Goal: Contribute content: Contribute content

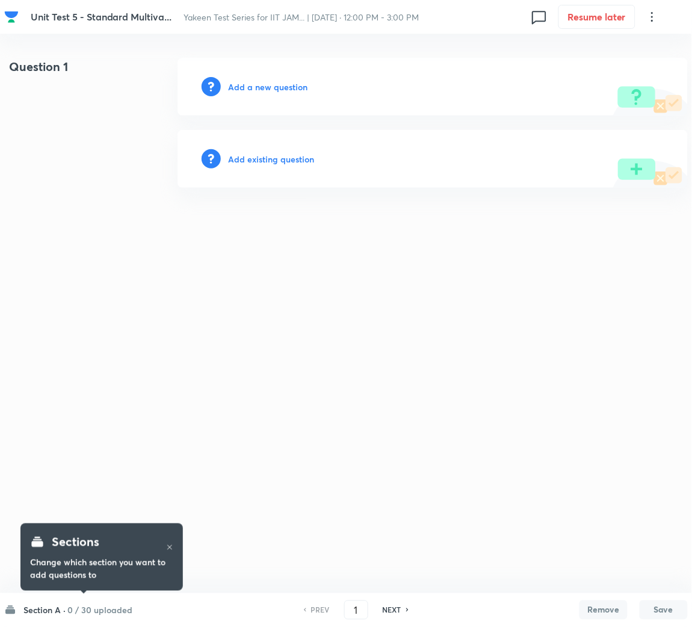
click at [691, 245] on html "Unit Test 5 - Standard Multiva... Yakeen Test Series for IIT JAM... | Sep 7, 20…" at bounding box center [346, 122] width 692 height 245
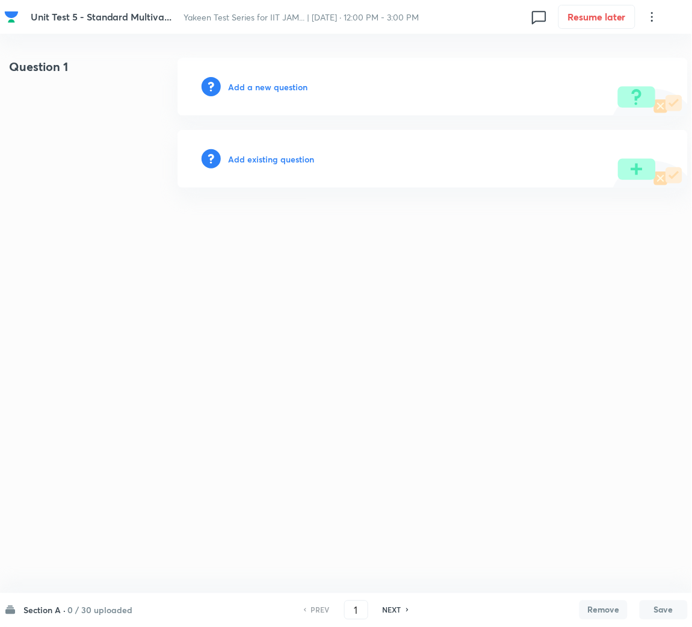
click at [268, 90] on h6 "Add a new question" at bounding box center [267, 87] width 79 height 13
click at [268, 88] on h6 "Choose a question type" at bounding box center [274, 87] width 93 height 13
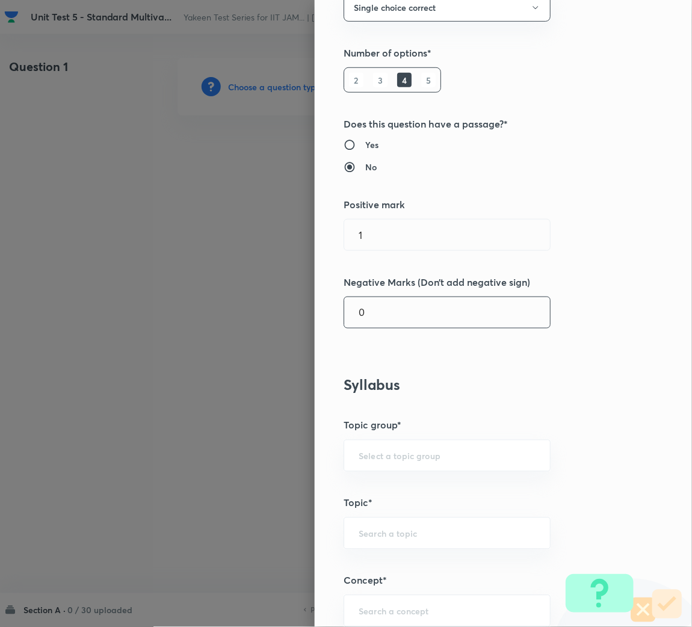
scroll to position [361, 0]
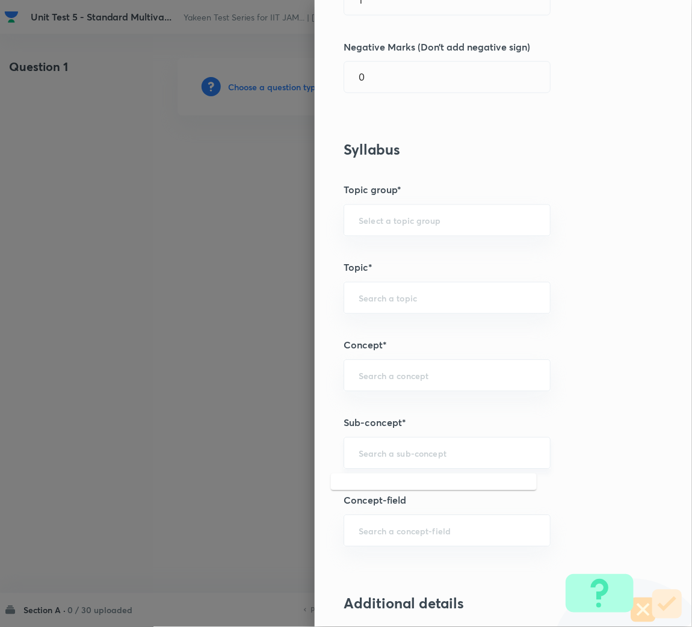
click at [365, 451] on input "text" at bounding box center [447, 453] width 177 height 11
click at [374, 216] on input "text" at bounding box center [447, 220] width 177 height 11
click at [373, 462] on div "​" at bounding box center [447, 453] width 207 height 32
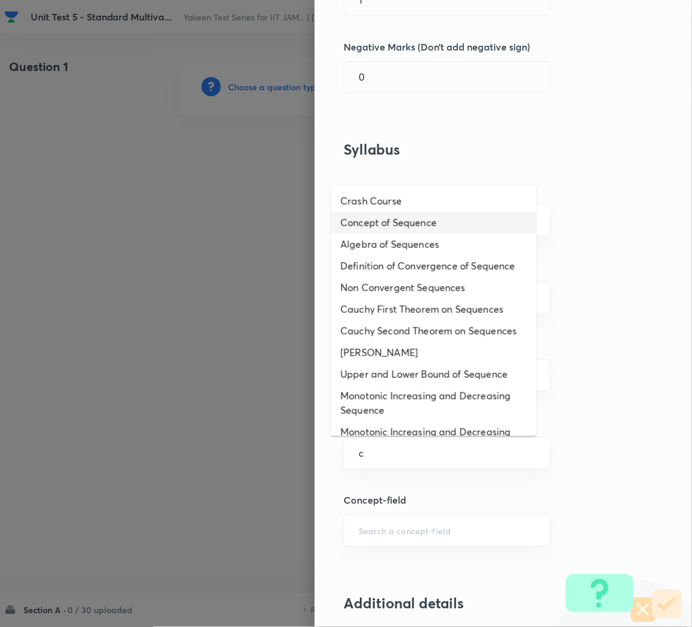
click at [407, 226] on li "Concept of Sequence" at bounding box center [434, 223] width 206 height 22
type input "Concept of Sequence"
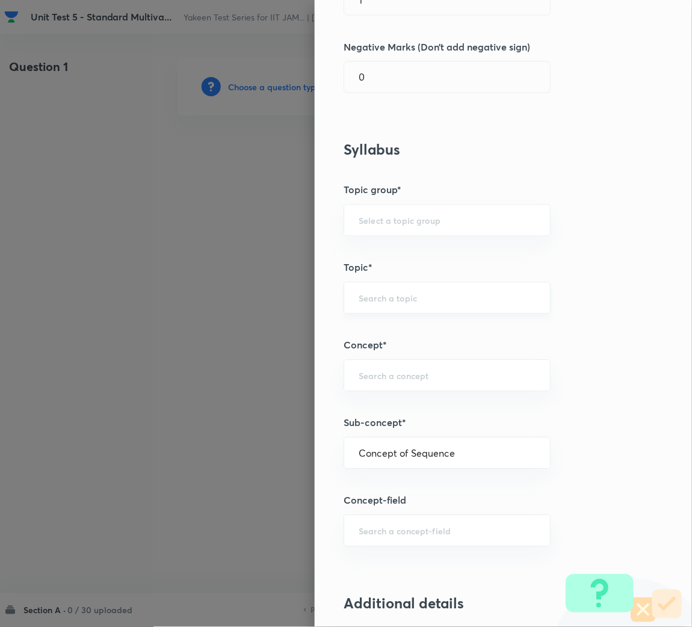
type input "Mathematics"
type input "Sequences & Series-Real Nos."
type input "Sequence of Real Numbers"
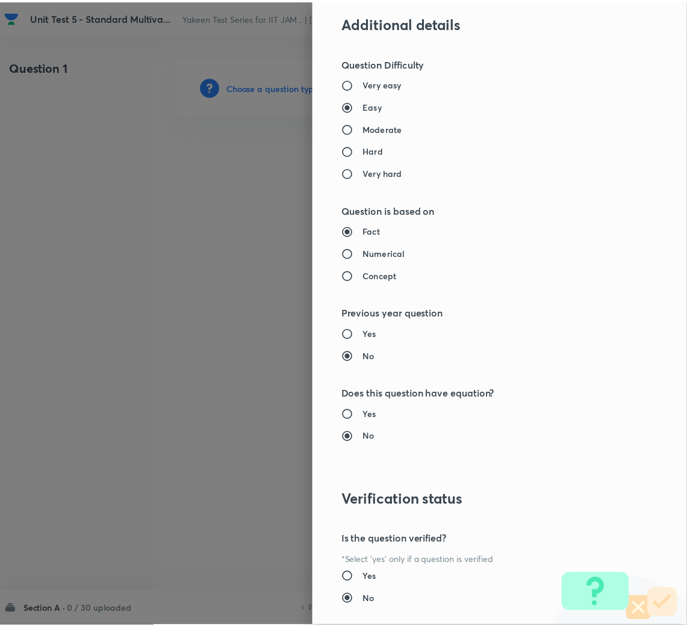
scroll to position [1014, 0]
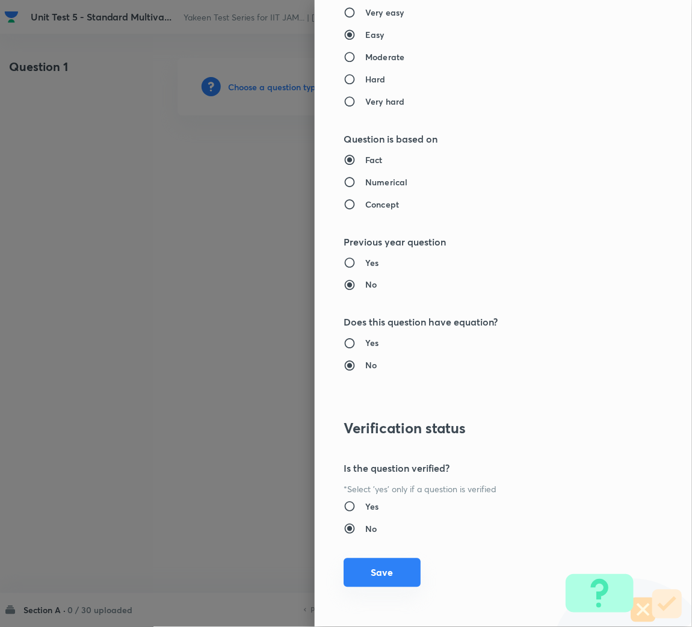
click at [367, 570] on button "Save" at bounding box center [382, 572] width 77 height 29
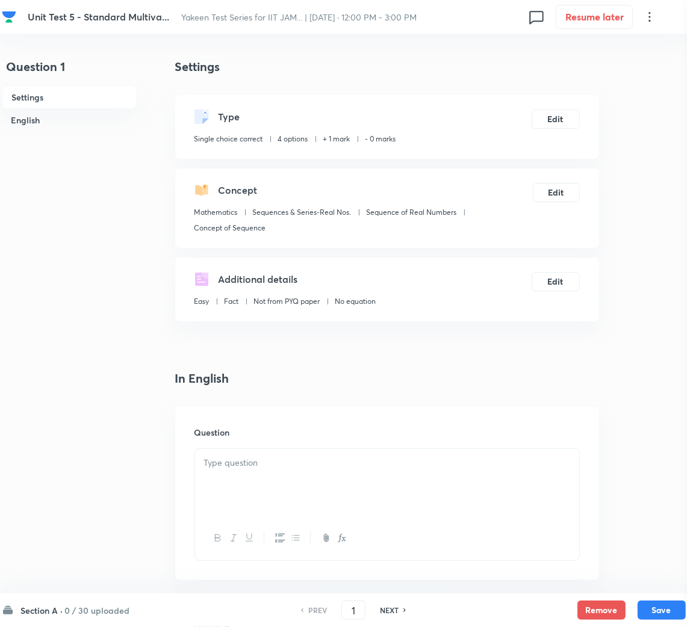
click at [255, 468] on p at bounding box center [387, 463] width 366 height 14
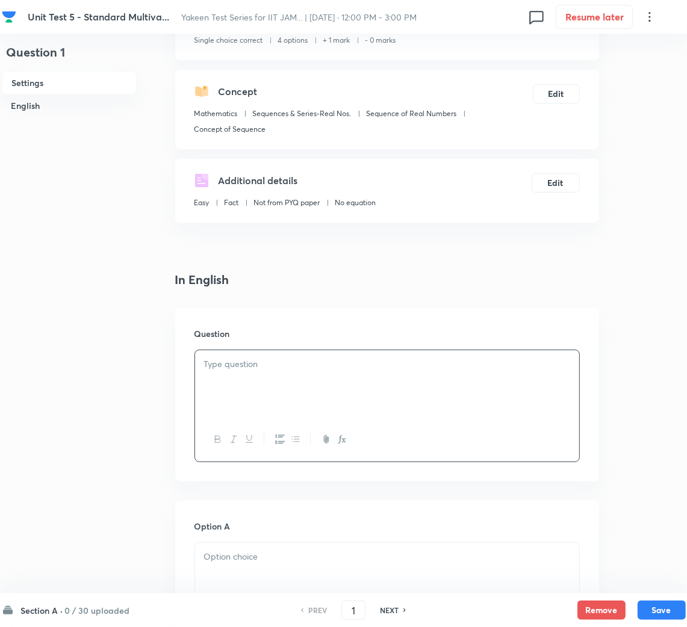
scroll to position [181, 0]
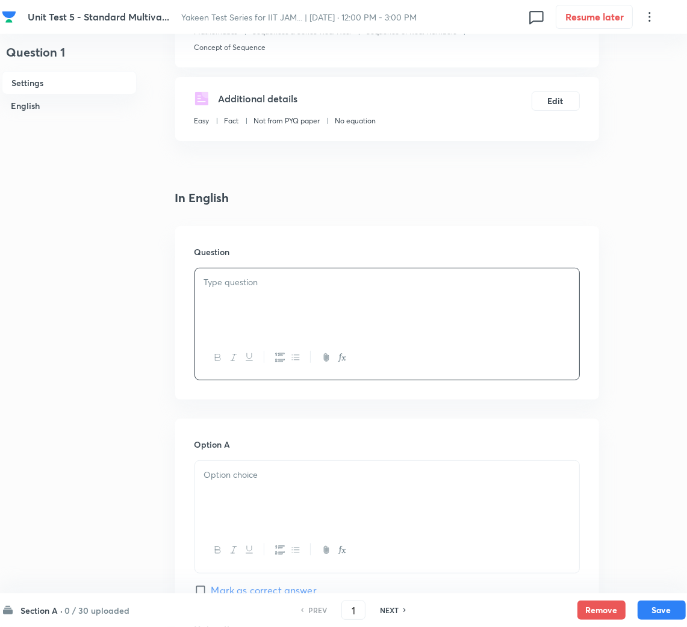
click at [288, 307] on div at bounding box center [387, 301] width 384 height 67
click at [374, 286] on p "For multinomial distribution," at bounding box center [387, 283] width 366 height 14
click at [353, 292] on div "For multinomial distribution," at bounding box center [387, 301] width 384 height 67
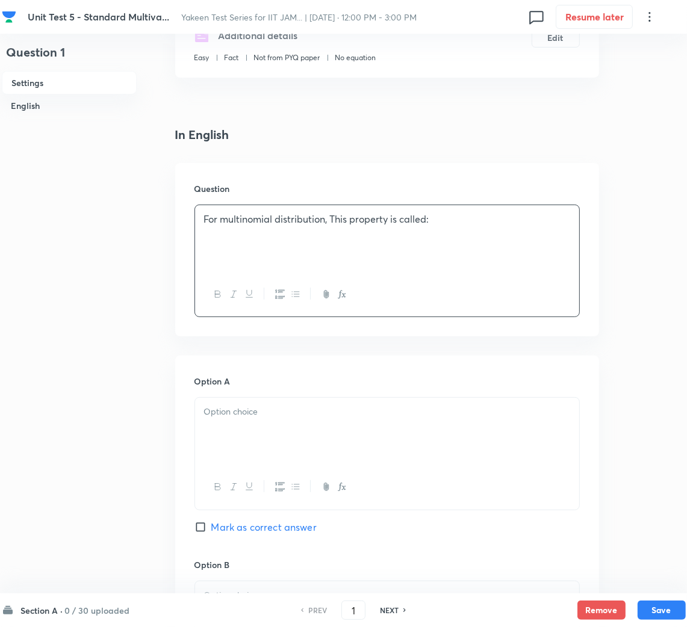
scroll to position [270, 0]
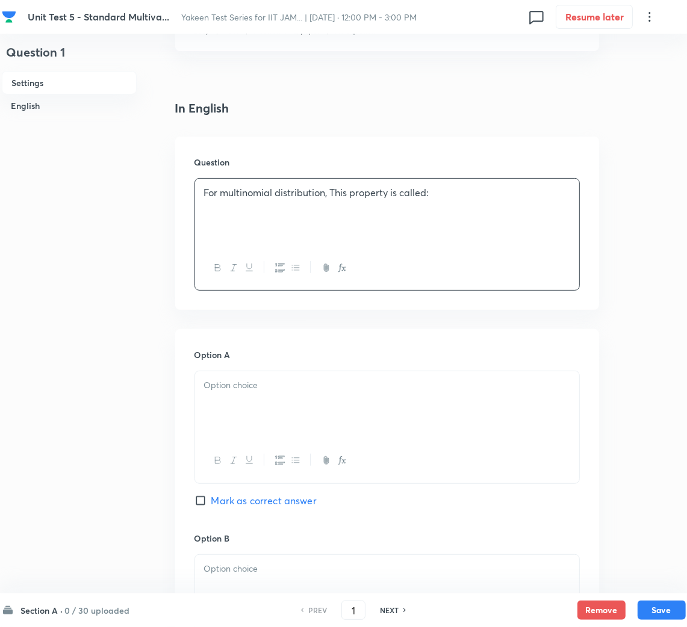
click at [328, 195] on p "For multinomial distribution, This property is called:" at bounding box center [387, 193] width 366 height 14
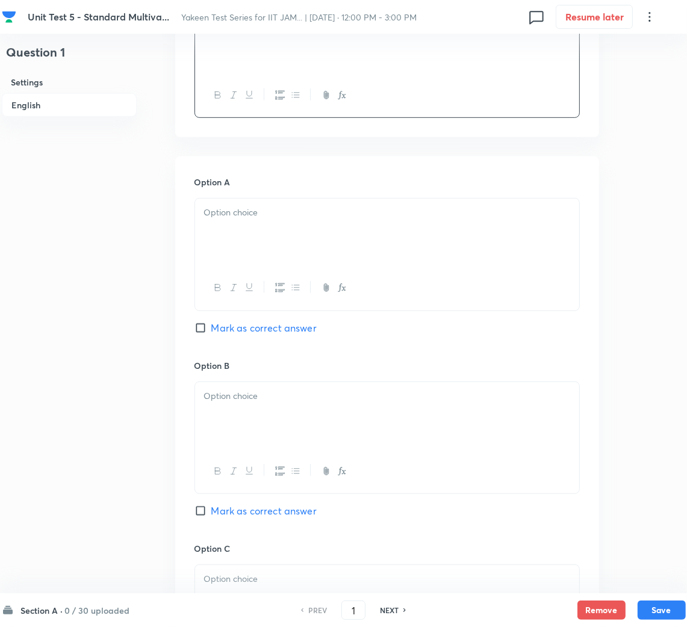
scroll to position [451, 0]
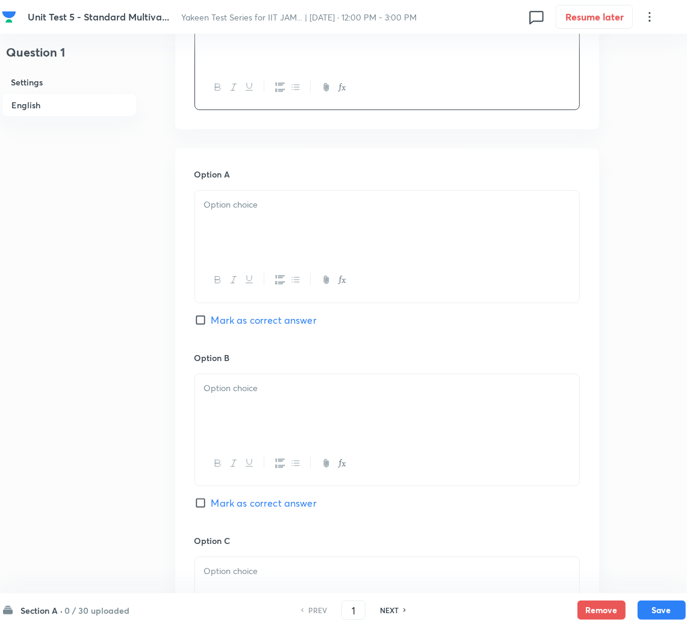
click at [252, 245] on div at bounding box center [387, 224] width 384 height 67
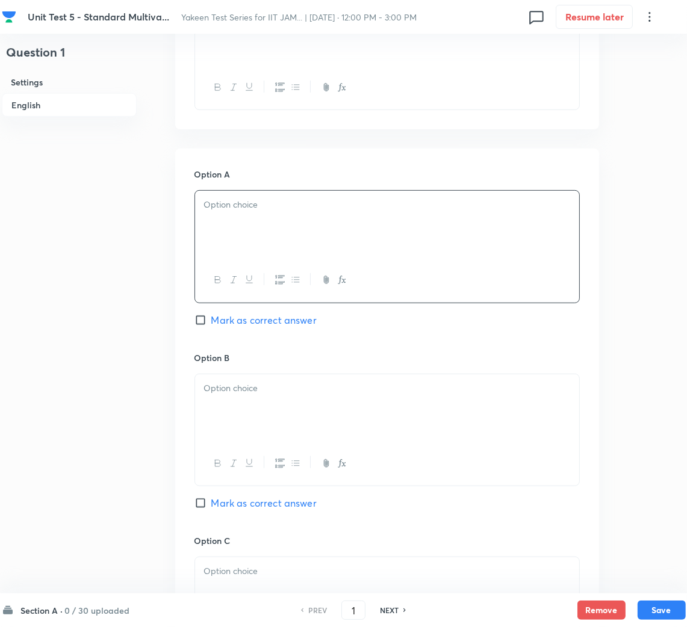
click at [219, 220] on div at bounding box center [387, 224] width 384 height 67
paste div
click at [201, 208] on div "(a)Linearity" at bounding box center [387, 224] width 384 height 67
click at [243, 397] on div at bounding box center [387, 407] width 384 height 67
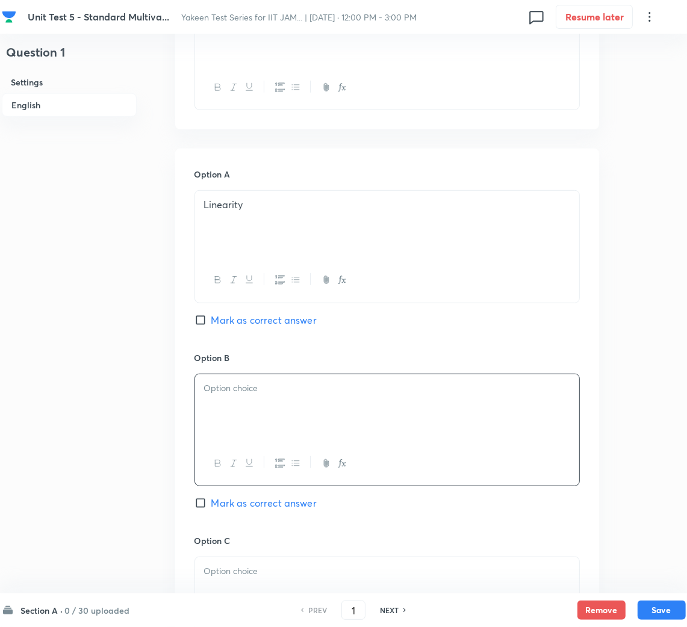
click at [279, 404] on div at bounding box center [387, 407] width 384 height 67
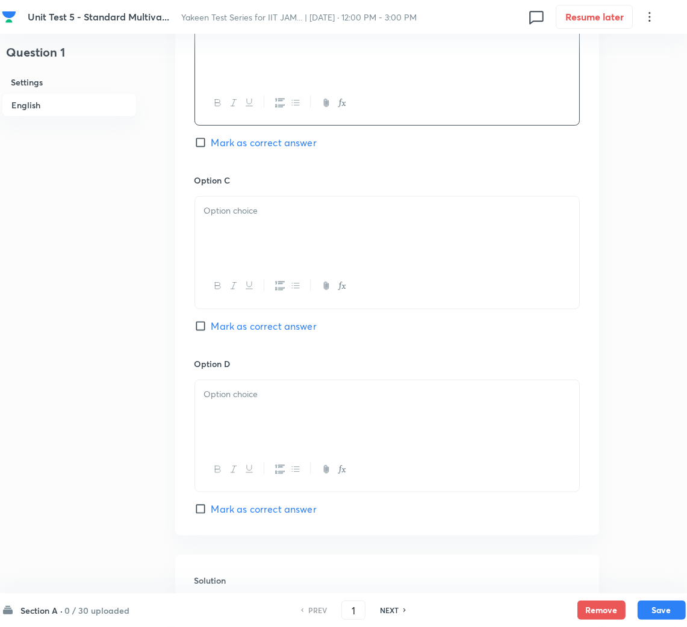
scroll to position [812, 0]
click at [248, 239] on div at bounding box center [387, 229] width 384 height 67
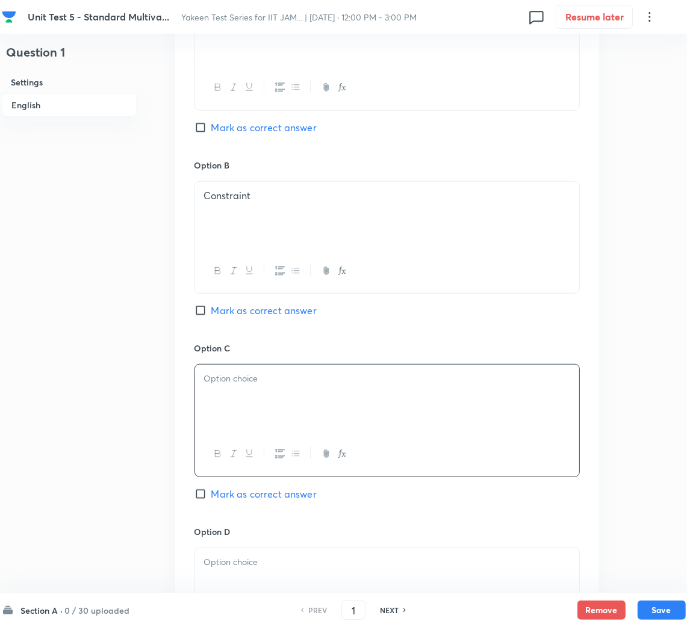
scroll to position [632, 0]
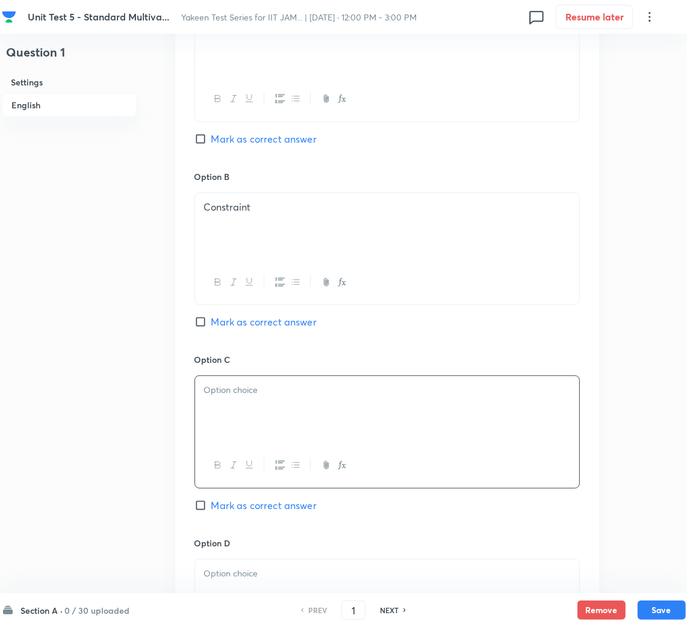
click at [227, 323] on span "Mark as correct answer" at bounding box center [263, 322] width 105 height 14
click at [211, 323] on input "Mark as correct answer" at bounding box center [202, 322] width 17 height 12
checkbox input "true"
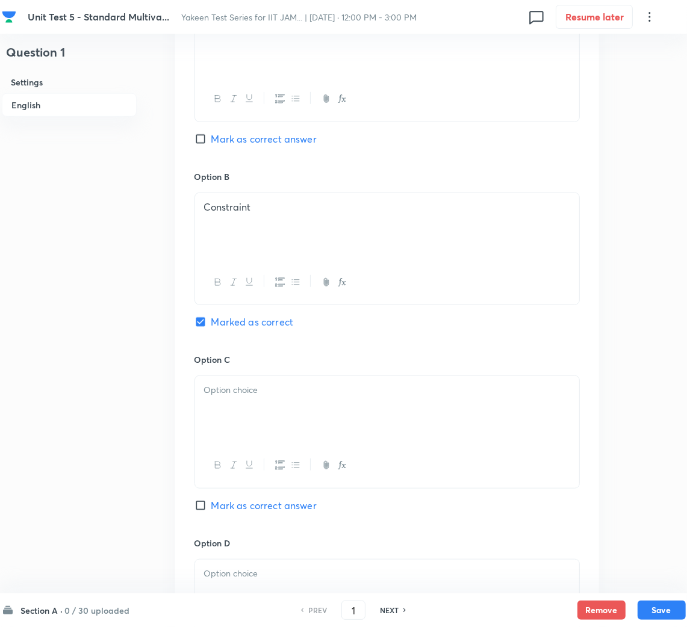
click at [230, 425] on div at bounding box center [387, 409] width 384 height 67
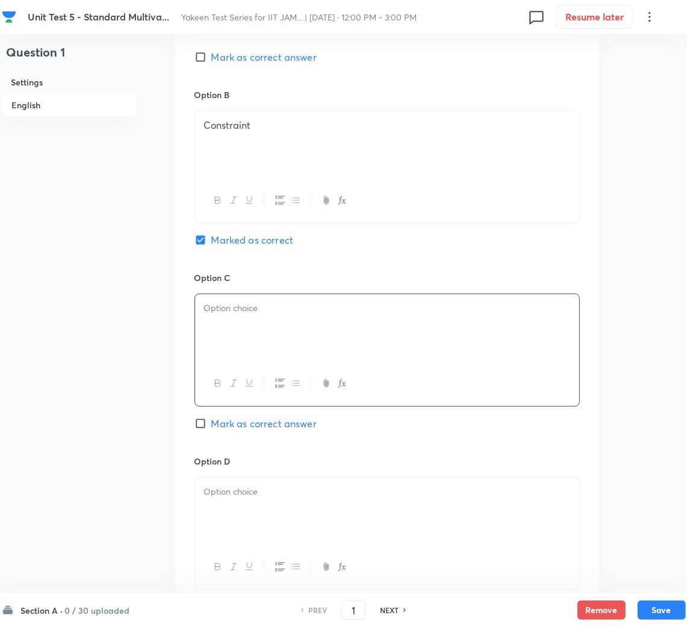
scroll to position [812, 0]
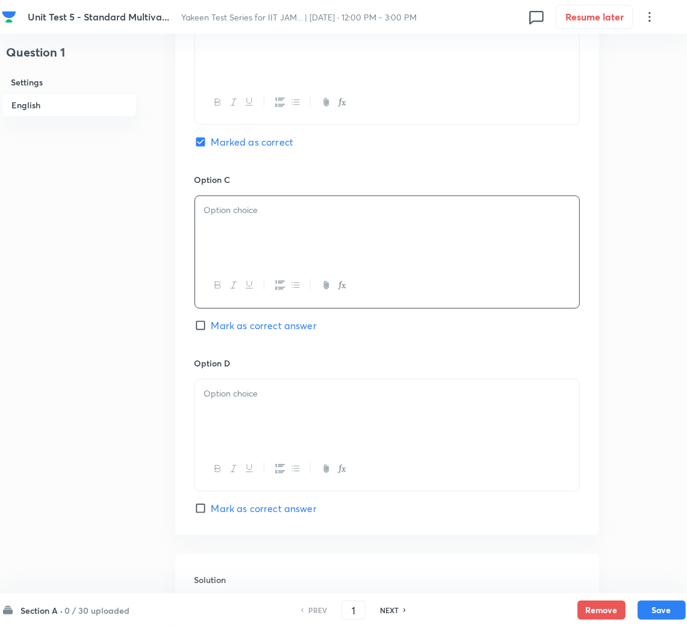
click at [232, 258] on div at bounding box center [387, 229] width 384 height 67
click at [233, 407] on div at bounding box center [387, 413] width 384 height 67
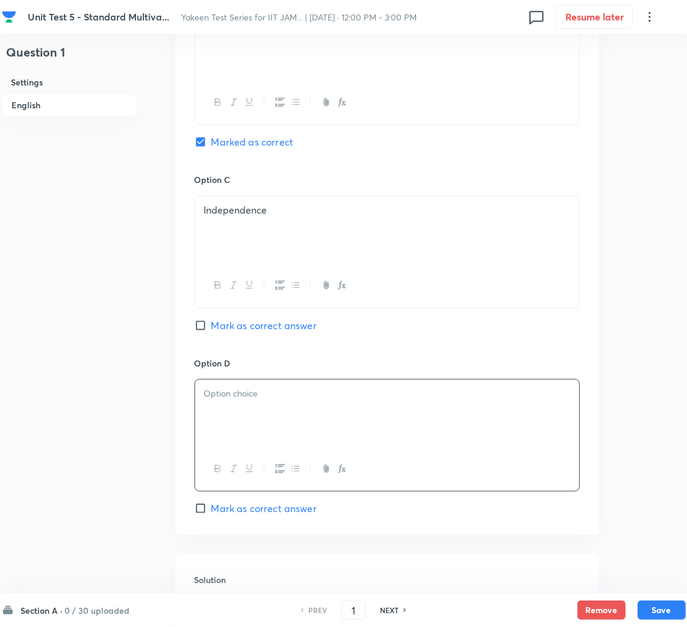
click at [209, 406] on div at bounding box center [387, 413] width 384 height 67
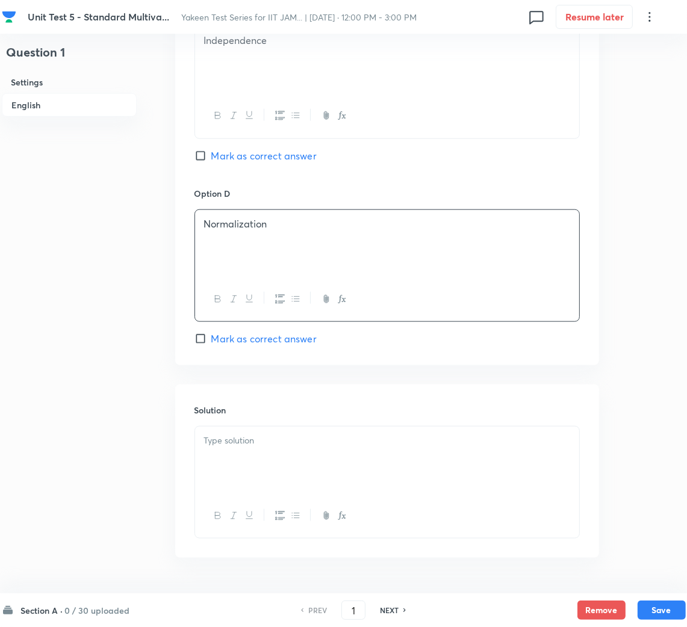
scroll to position [992, 0]
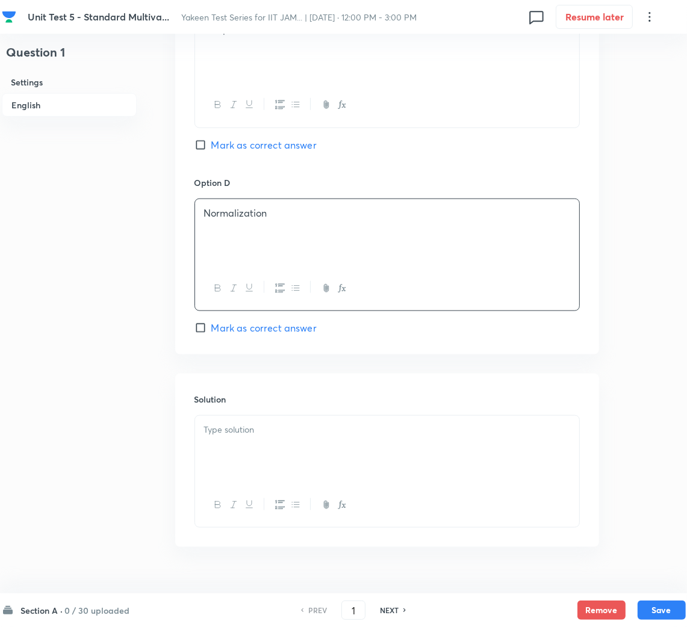
click at [250, 478] on div at bounding box center [387, 449] width 384 height 67
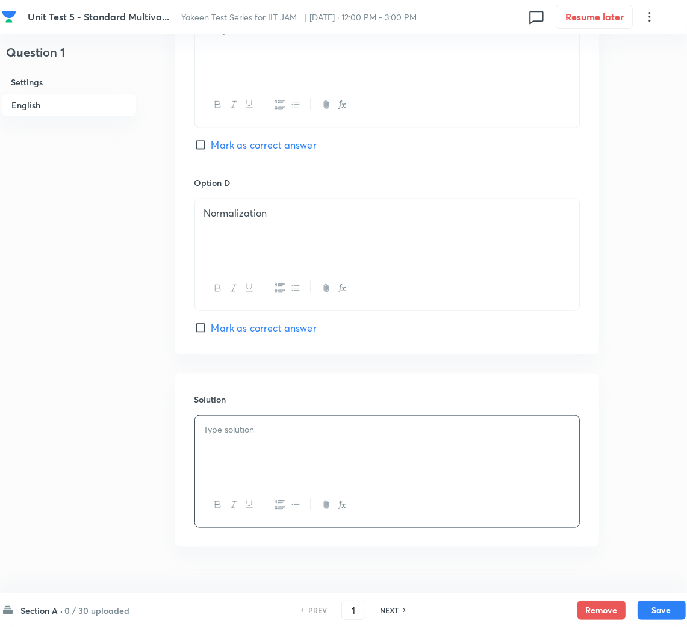
click at [230, 431] on p at bounding box center [387, 430] width 366 height 14
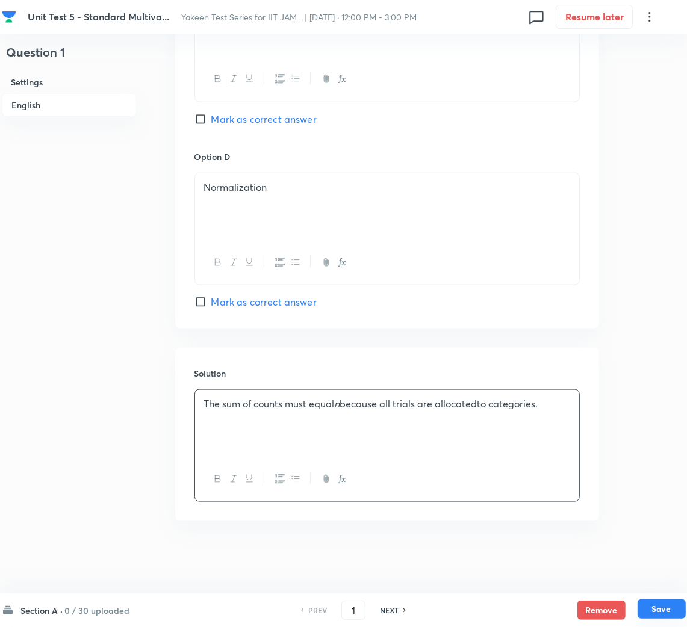
click at [668, 614] on button "Save" at bounding box center [661, 608] width 48 height 19
type input "2"
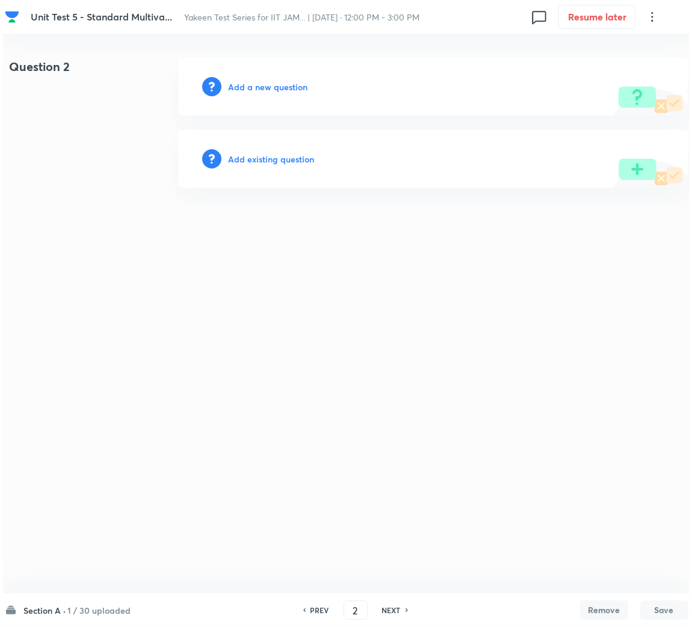
scroll to position [0, 0]
click at [239, 81] on h6 "Add a new question" at bounding box center [267, 87] width 79 height 13
click at [239, 82] on h6 "Choose a question type" at bounding box center [274, 87] width 93 height 13
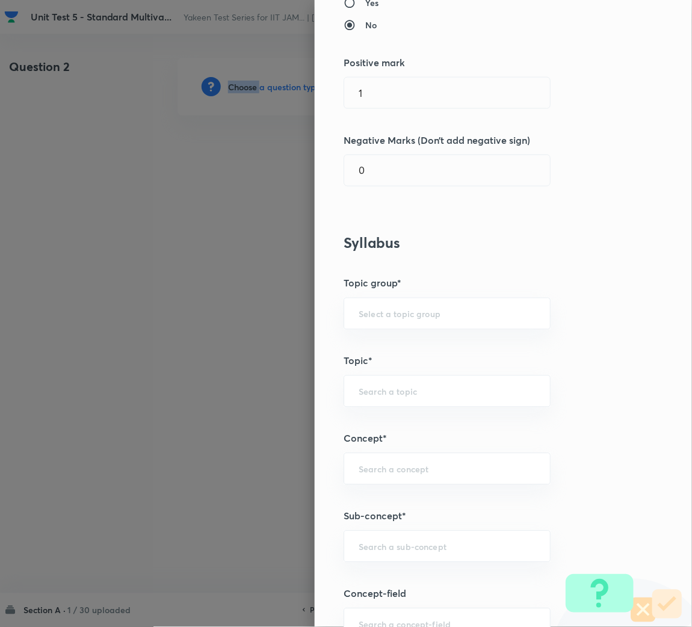
scroll to position [451, 0]
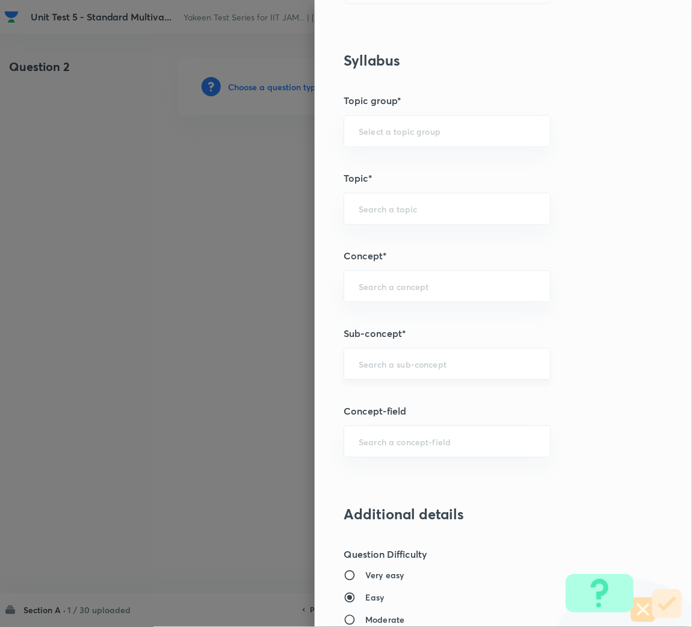
click at [369, 364] on input "text" at bounding box center [447, 363] width 177 height 11
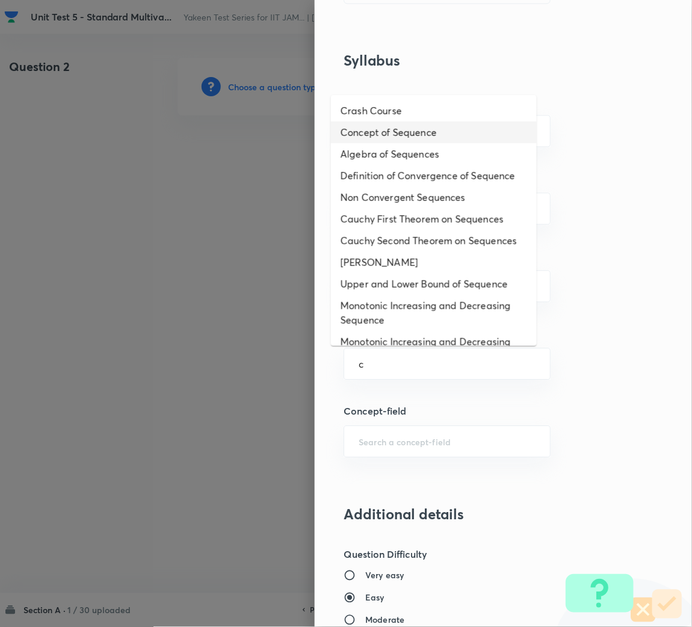
click at [402, 129] on li "Concept of Sequence" at bounding box center [434, 133] width 206 height 22
type input "Concept of Sequence"
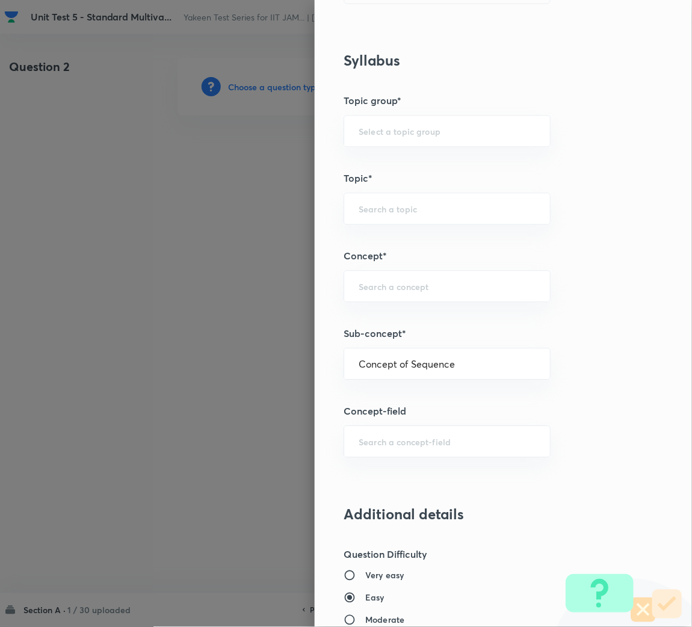
type input "Mathematics"
type input "Sequences & Series-Real Nos."
type input "Sequence of Real Numbers"
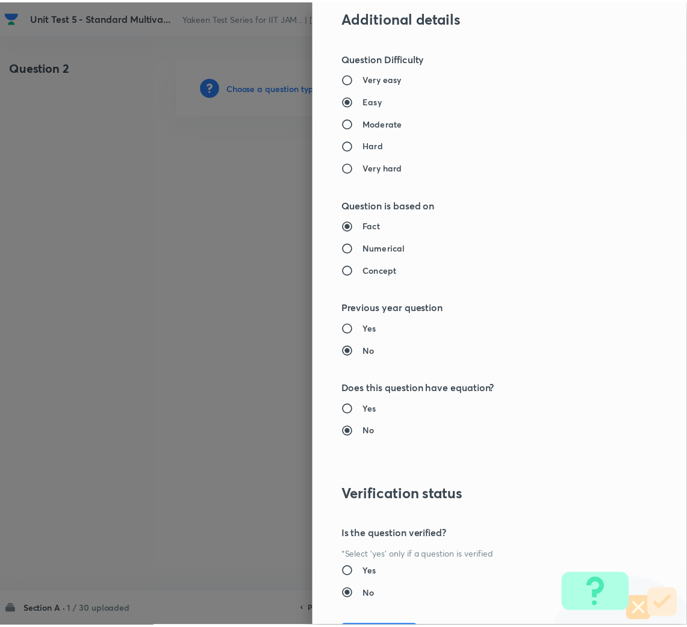
scroll to position [1014, 0]
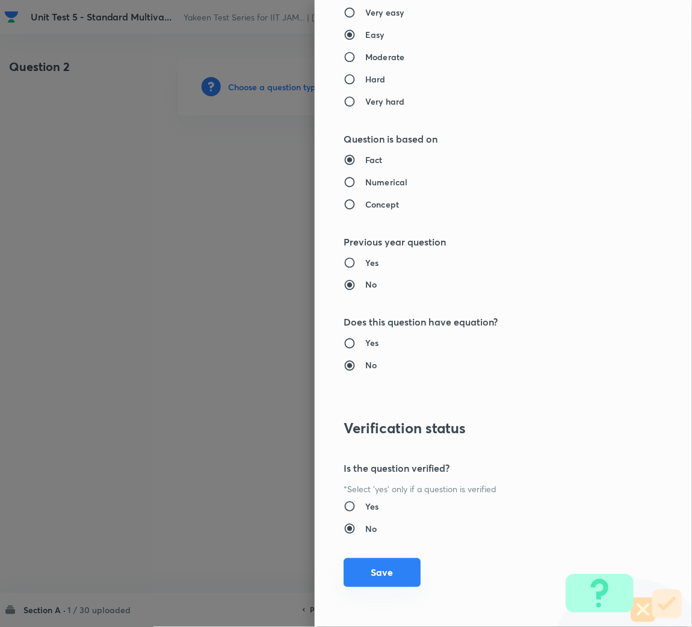
click at [387, 566] on button "Save" at bounding box center [382, 572] width 77 height 29
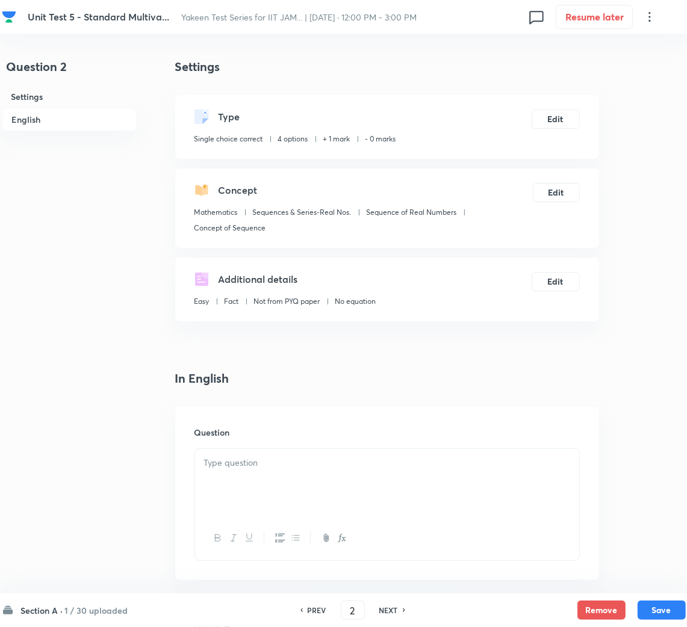
click at [288, 478] on div at bounding box center [387, 482] width 384 height 67
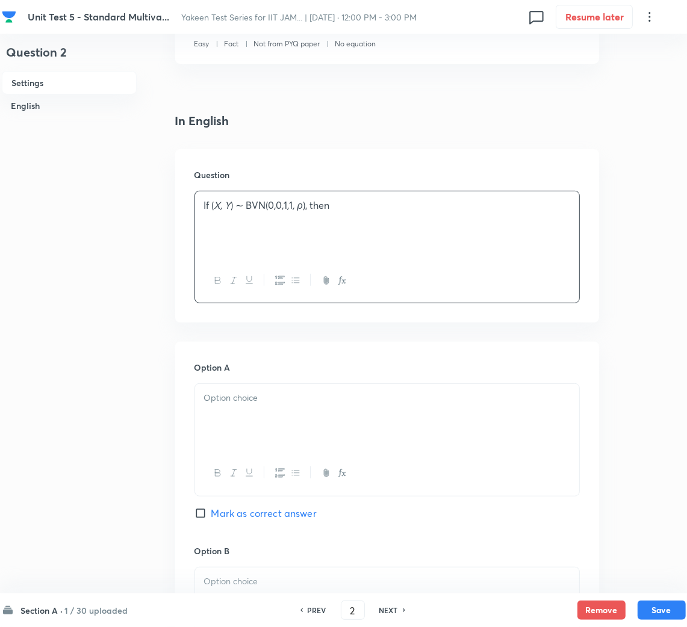
scroll to position [270, 0]
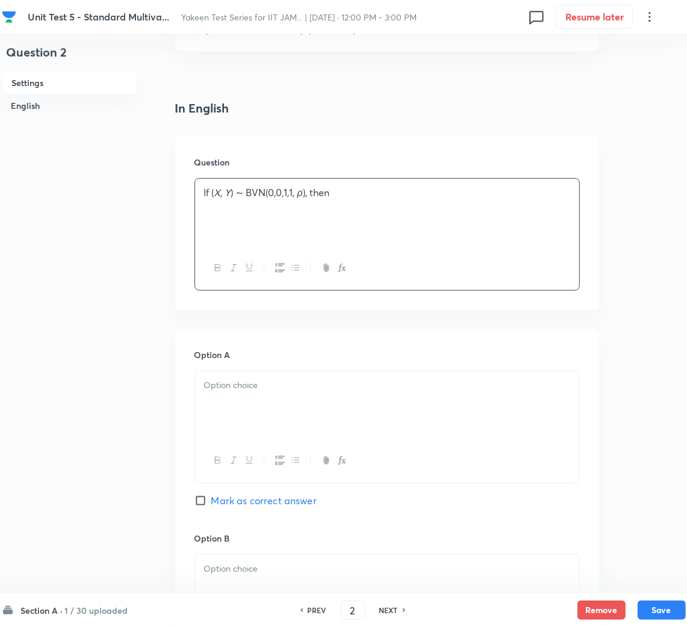
click at [247, 392] on p at bounding box center [387, 385] width 366 height 14
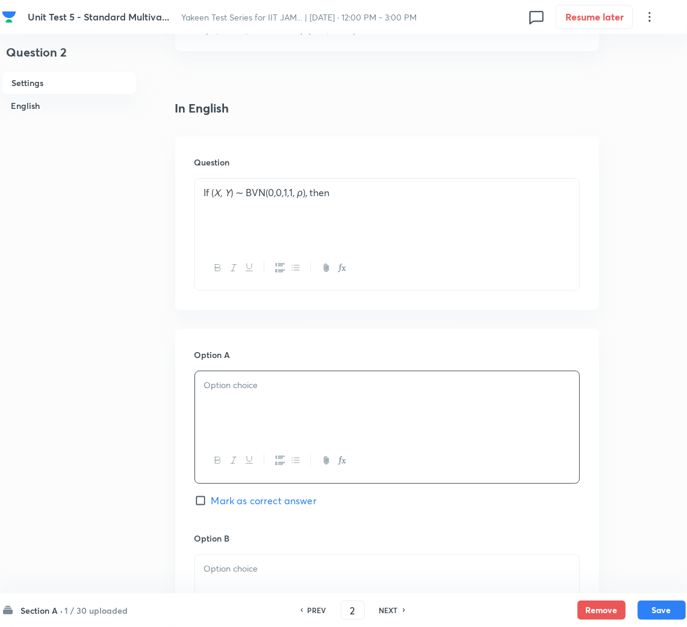
click at [364, 205] on div "If ( X, Y ) ∼ BVN(0 , 0 , 1 , 1 , ρ ), then" at bounding box center [387, 212] width 384 height 67
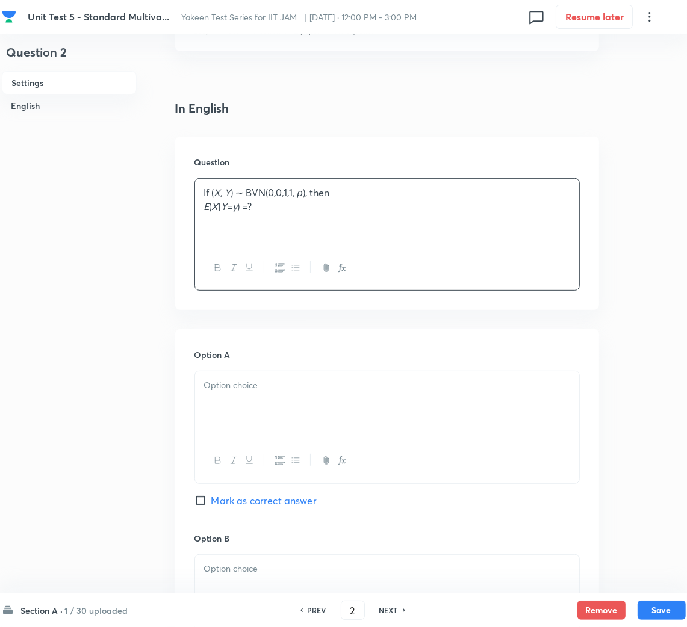
click at [254, 393] on div at bounding box center [387, 404] width 384 height 67
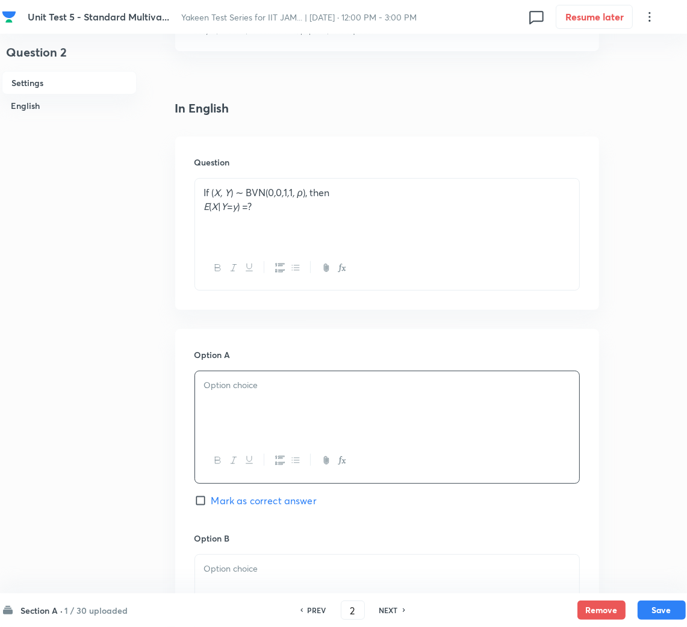
click at [223, 413] on div at bounding box center [387, 404] width 384 height 67
click at [257, 568] on p at bounding box center [387, 569] width 366 height 14
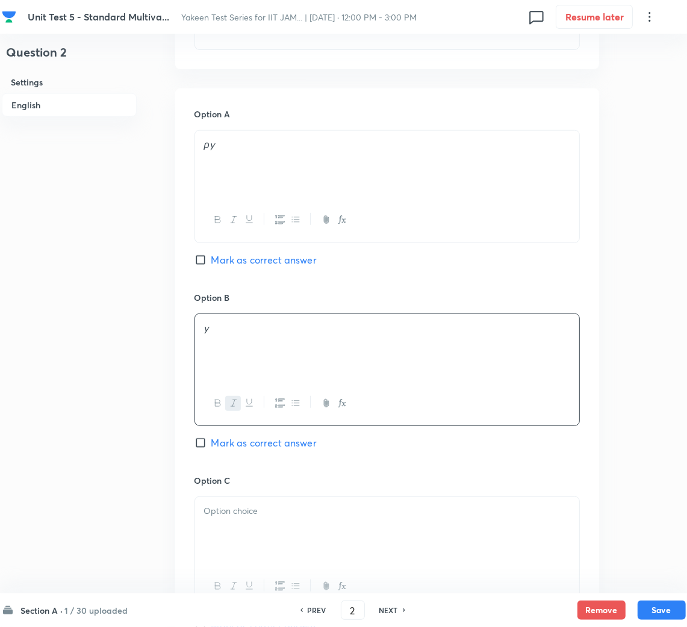
scroll to position [541, 0]
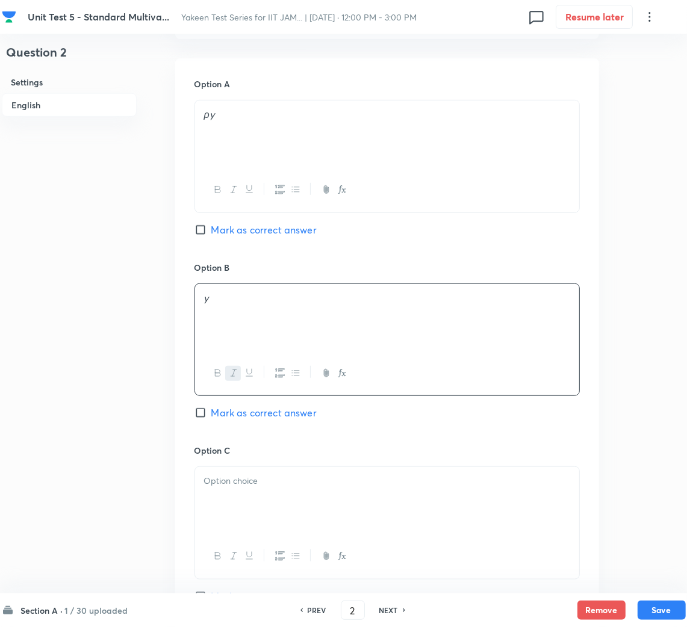
click at [263, 485] on p at bounding box center [387, 481] width 366 height 14
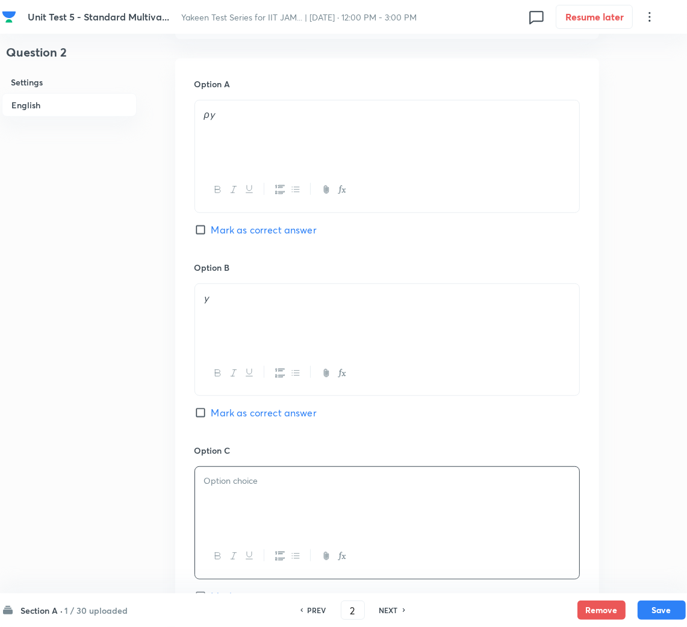
click at [257, 511] on div at bounding box center [387, 500] width 384 height 67
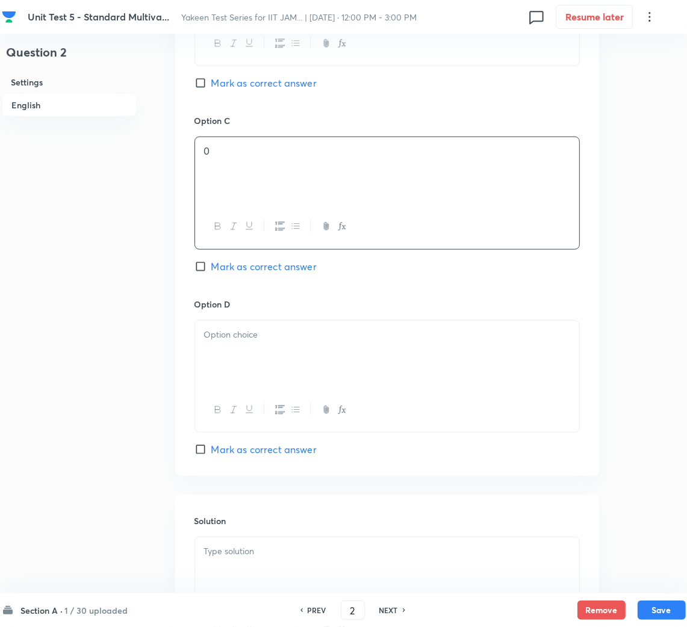
scroll to position [902, 0]
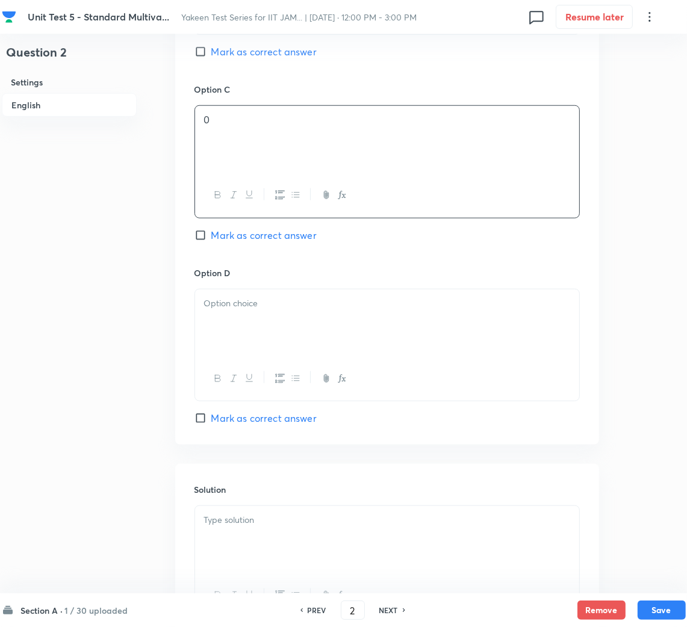
click at [247, 301] on p at bounding box center [387, 304] width 366 height 14
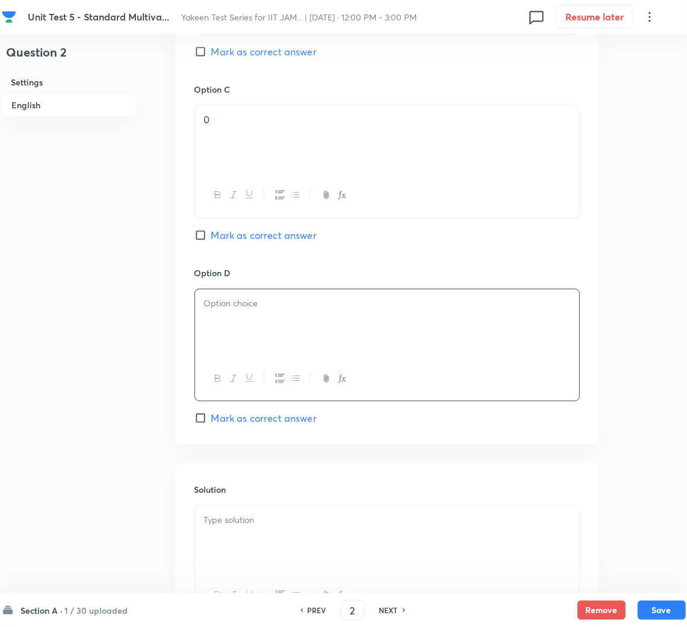
click at [250, 348] on div at bounding box center [387, 322] width 384 height 67
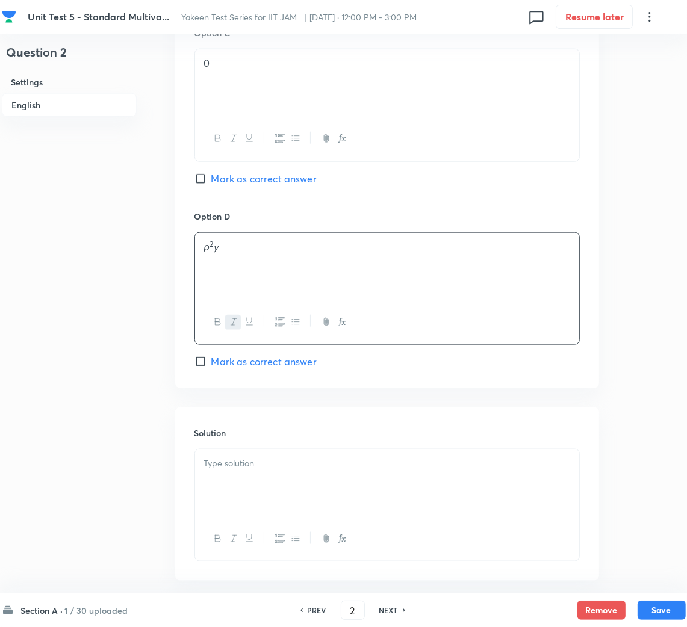
scroll to position [1020, 0]
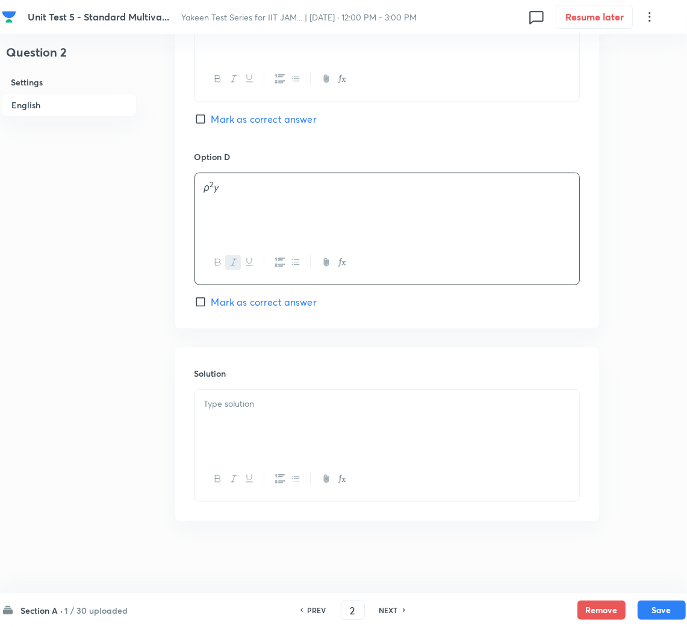
click at [237, 421] on div at bounding box center [387, 423] width 384 height 67
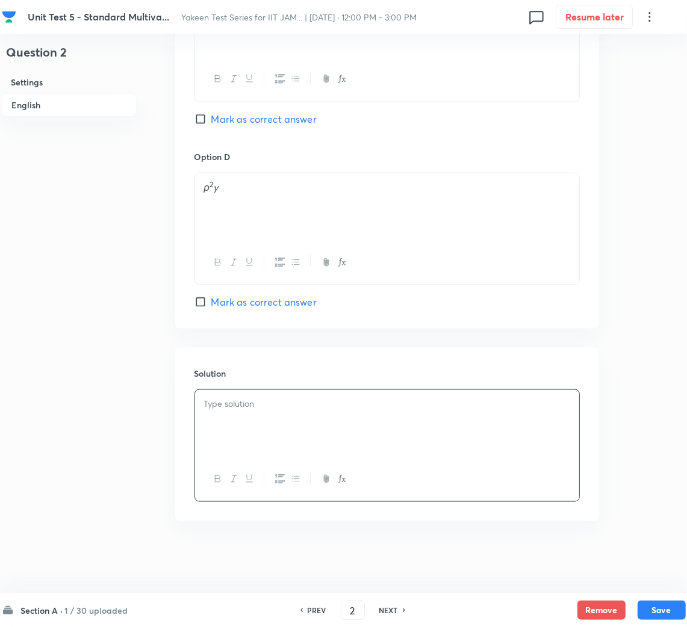
click at [228, 421] on div at bounding box center [387, 423] width 384 height 67
click at [665, 610] on button "Save" at bounding box center [661, 608] width 48 height 19
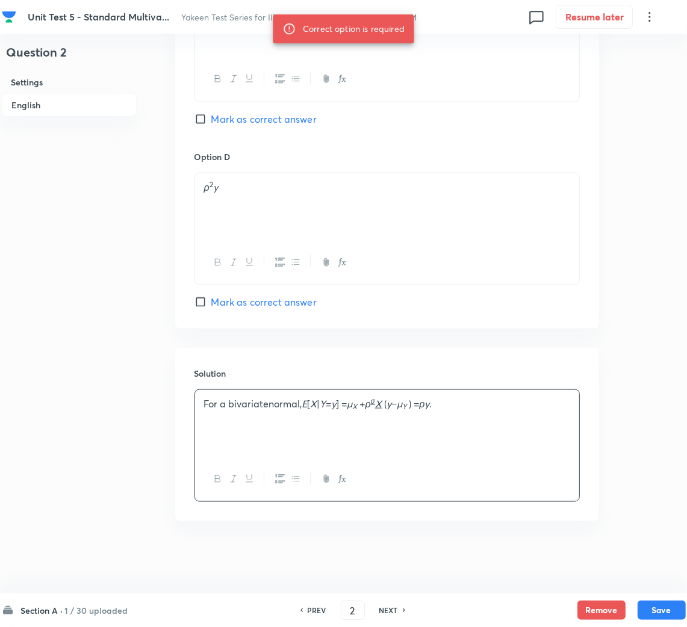
click at [351, 297] on div "Option D ρ 2 y Mark as correct answer" at bounding box center [386, 229] width 385 height 159
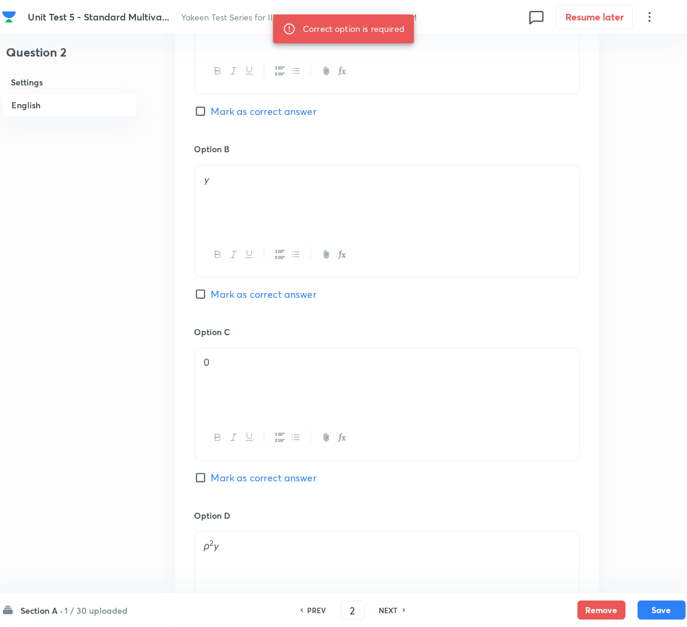
scroll to position [479, 0]
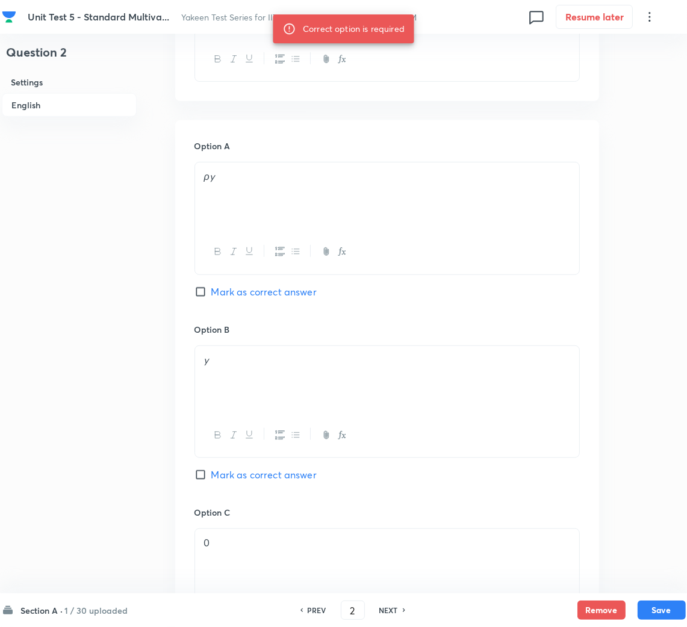
click at [205, 291] on input "Mark as correct answer" at bounding box center [202, 292] width 17 height 12
checkbox input "true"
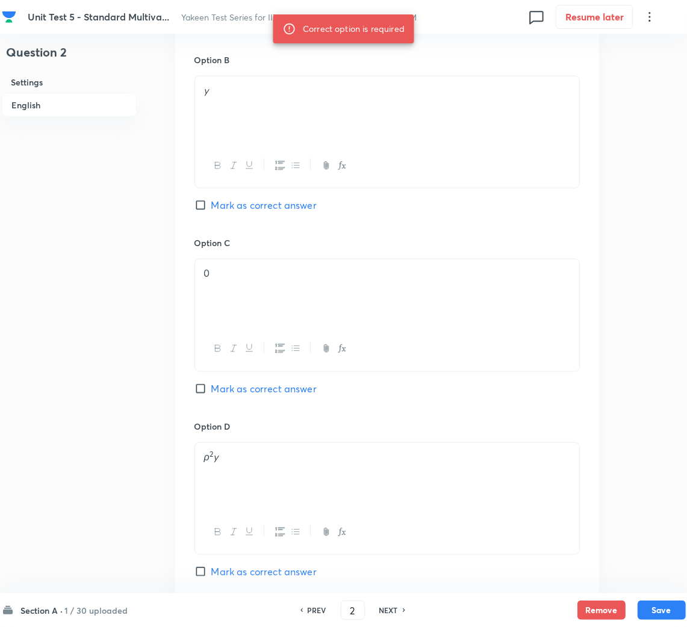
scroll to position [750, 0]
click at [677, 608] on button "Save" at bounding box center [661, 608] width 48 height 19
type input "3"
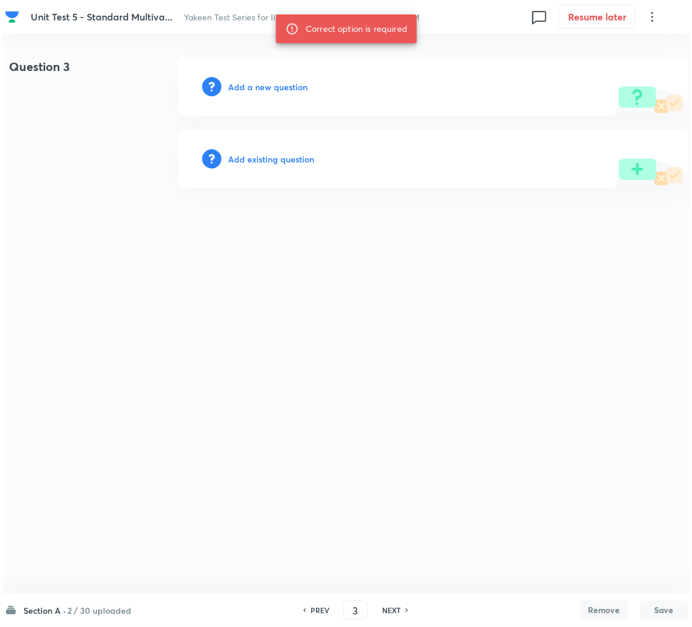
scroll to position [0, 0]
click at [410, 201] on html "Unit Test 5 - Standard Multiva... Yakeen Test Series for IIT JAM... | Sep 7, 20…" at bounding box center [346, 122] width 692 height 245
click at [252, 82] on h6 "Add a new question" at bounding box center [267, 87] width 79 height 13
click at [252, 82] on h6 "Choose a question type" at bounding box center [274, 87] width 93 height 13
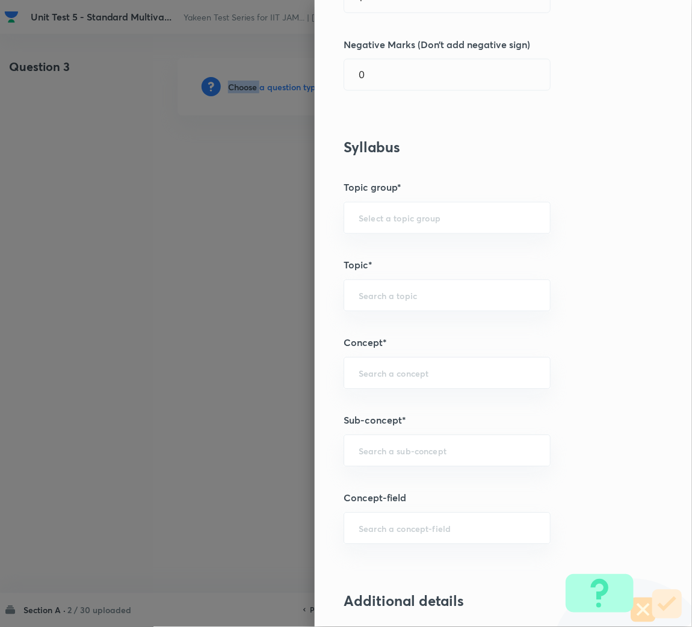
scroll to position [451, 0]
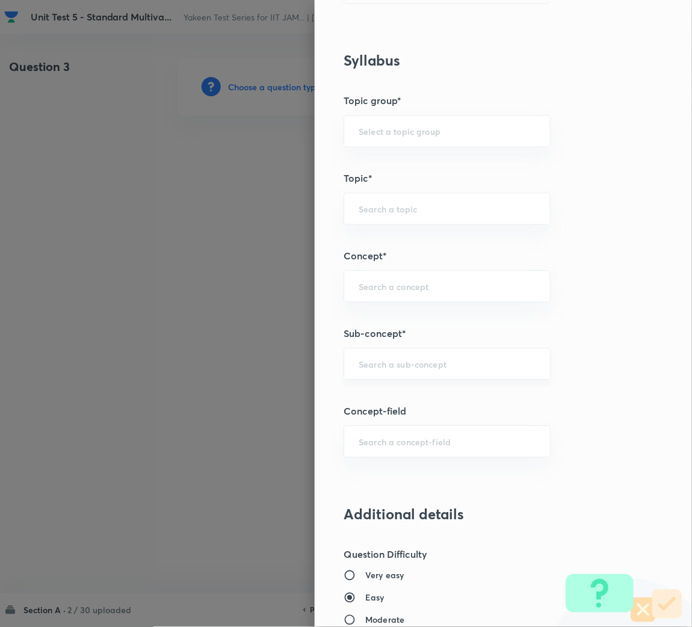
click at [381, 366] on input "text" at bounding box center [447, 363] width 177 height 11
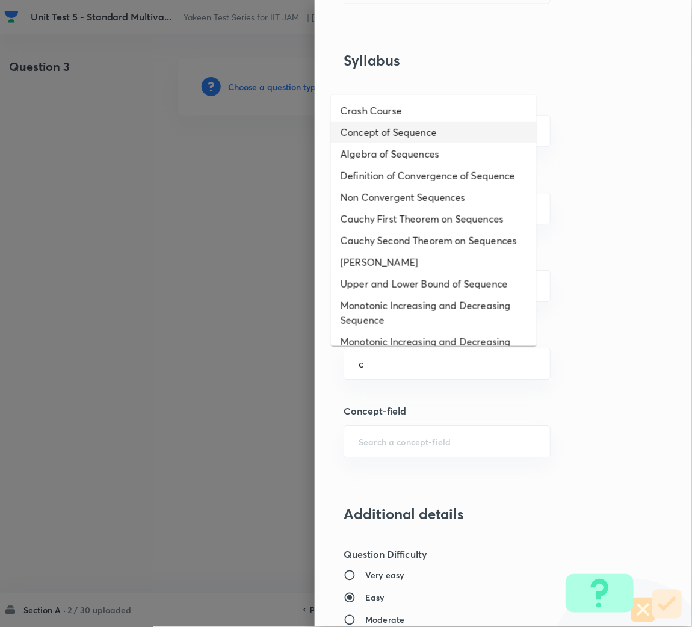
click at [384, 125] on li "Concept of Sequence" at bounding box center [434, 133] width 206 height 22
type input "Concept of Sequence"
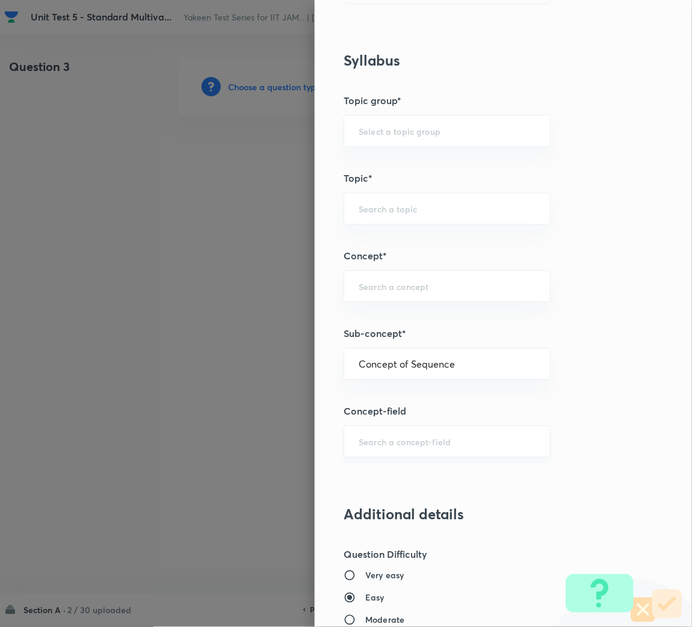
type input "Mathematics"
type input "Sequences & Series-Real Nos."
type input "Sequence of Real Numbers"
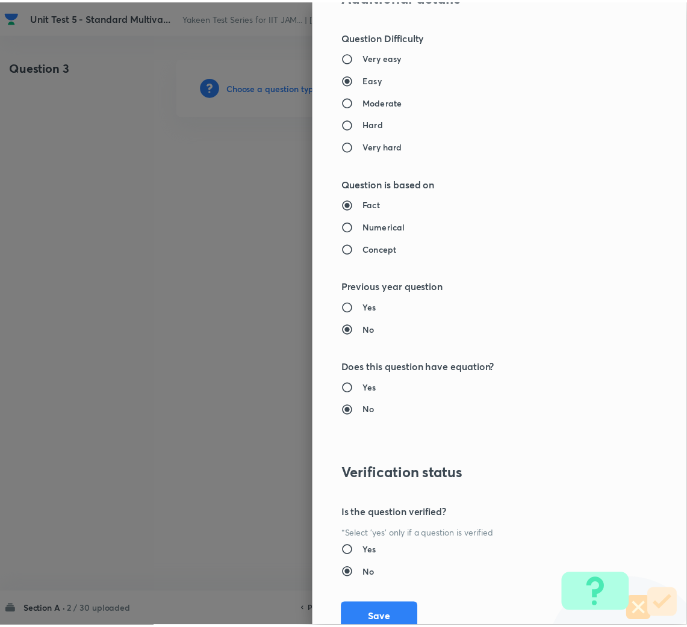
scroll to position [1014, 0]
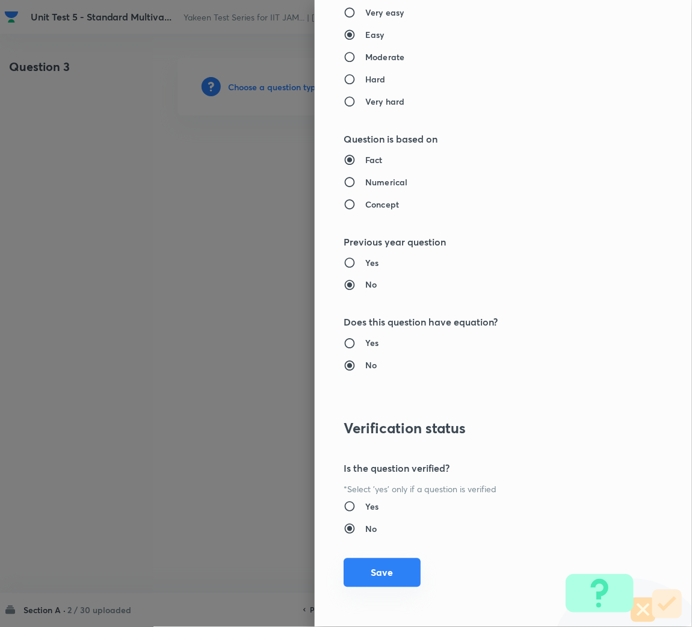
click at [388, 567] on button "Save" at bounding box center [382, 572] width 77 height 29
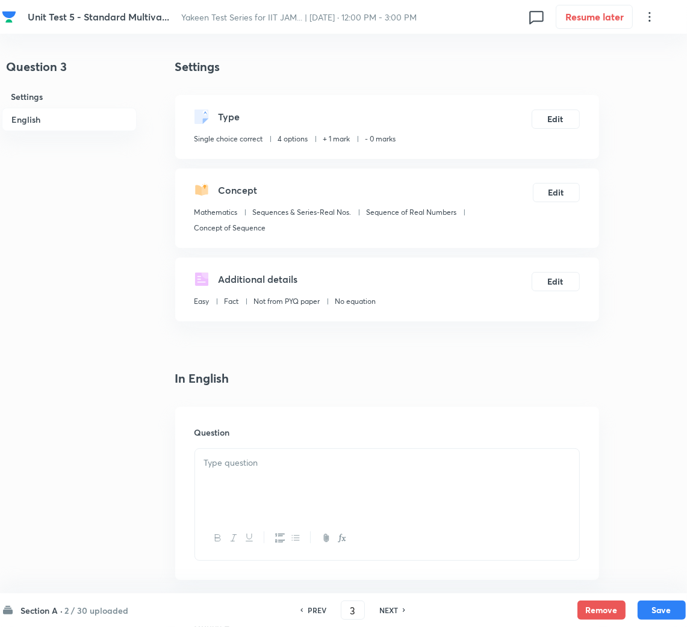
click at [312, 480] on div at bounding box center [387, 482] width 384 height 67
paste div
click at [316, 474] on div "If X, Y ∼ N (0 , 1), then" at bounding box center [387, 482] width 384 height 67
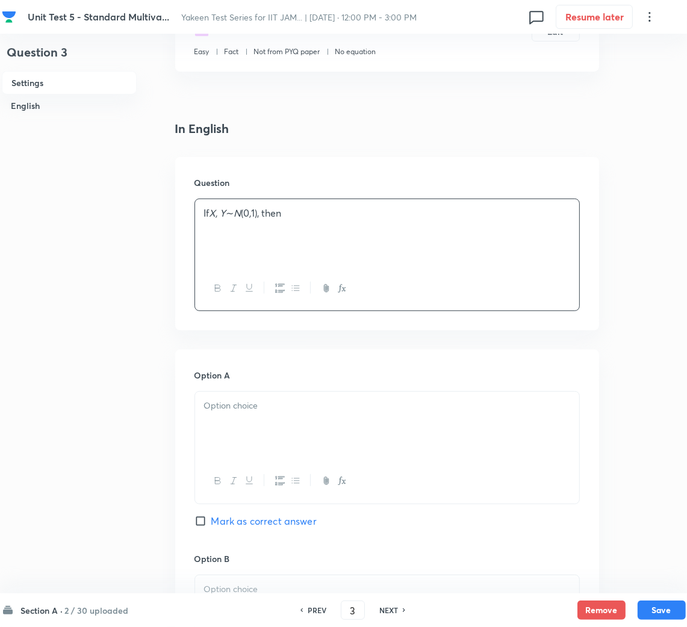
scroll to position [361, 0]
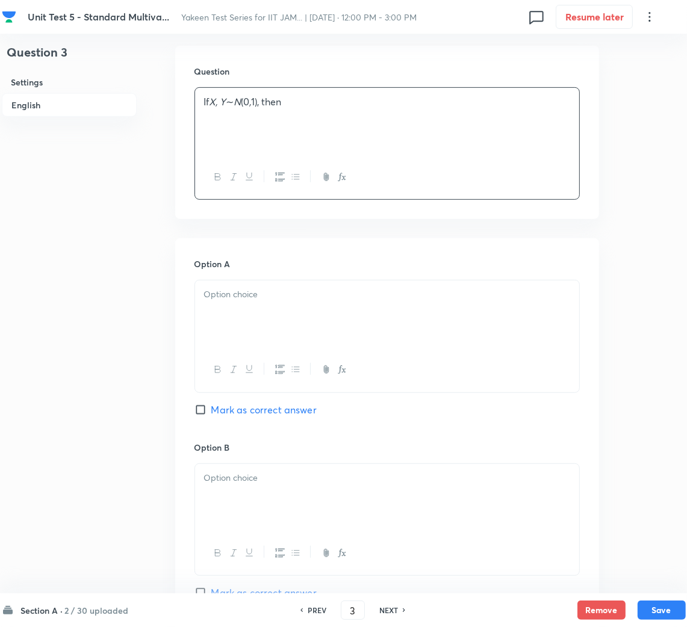
click at [279, 309] on div at bounding box center [387, 313] width 384 height 67
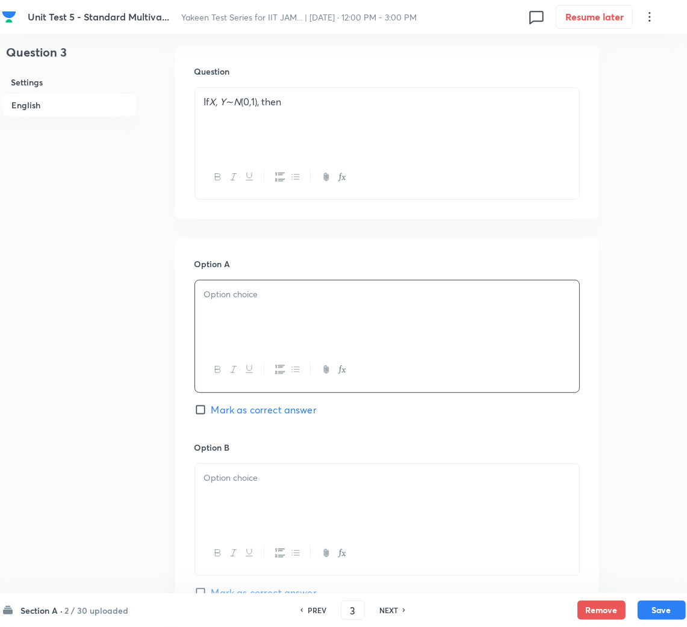
click at [203, 300] on div at bounding box center [387, 313] width 384 height 67
click at [252, 497] on div at bounding box center [387, 497] width 384 height 67
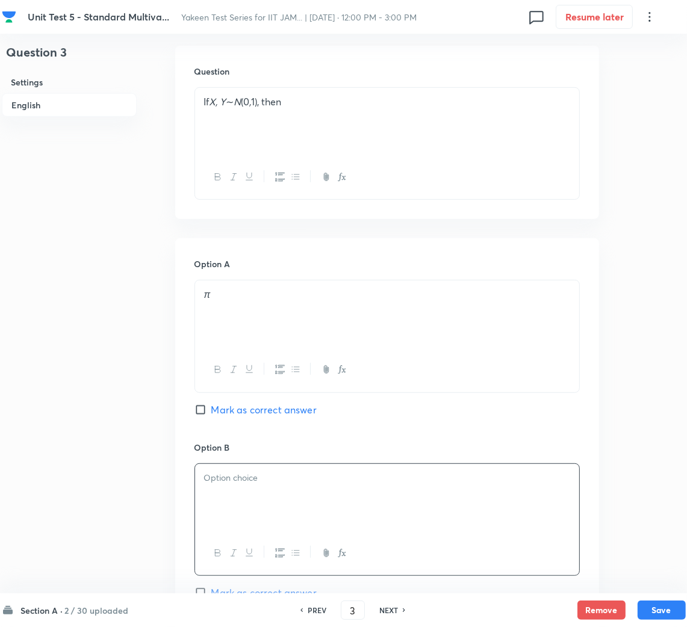
click at [272, 493] on div at bounding box center [387, 497] width 384 height 67
paste div
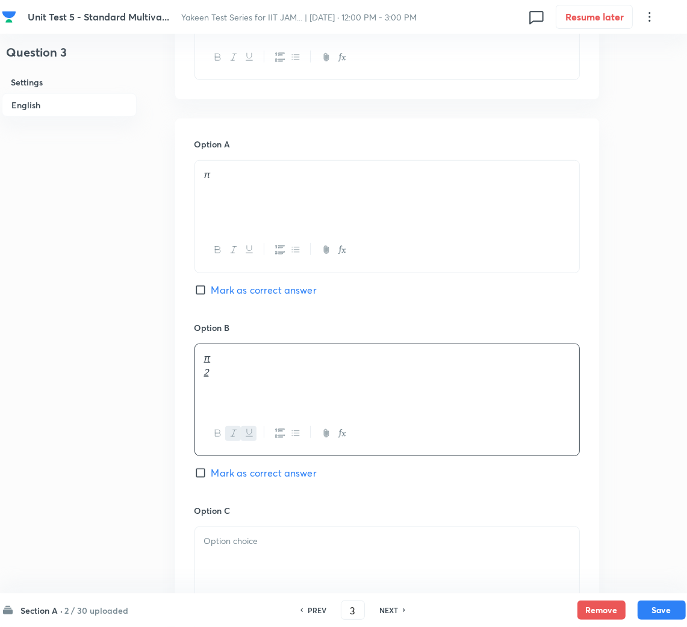
scroll to position [632, 0]
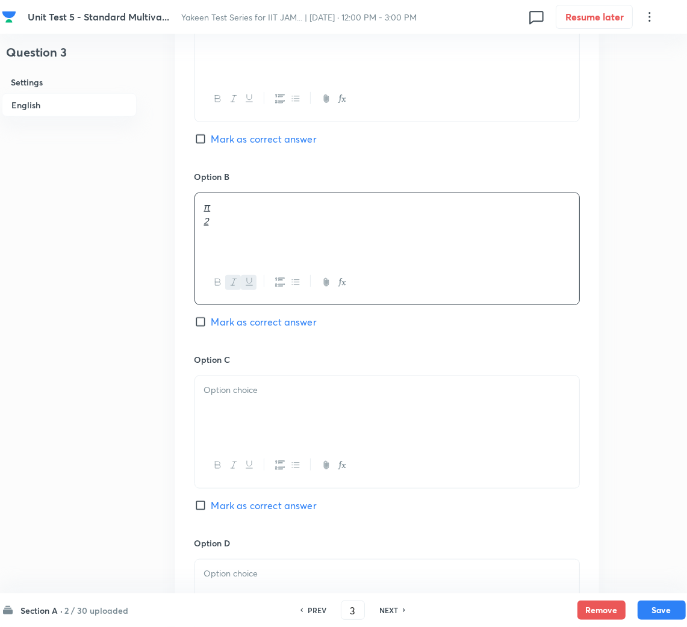
click at [259, 403] on div at bounding box center [387, 409] width 384 height 67
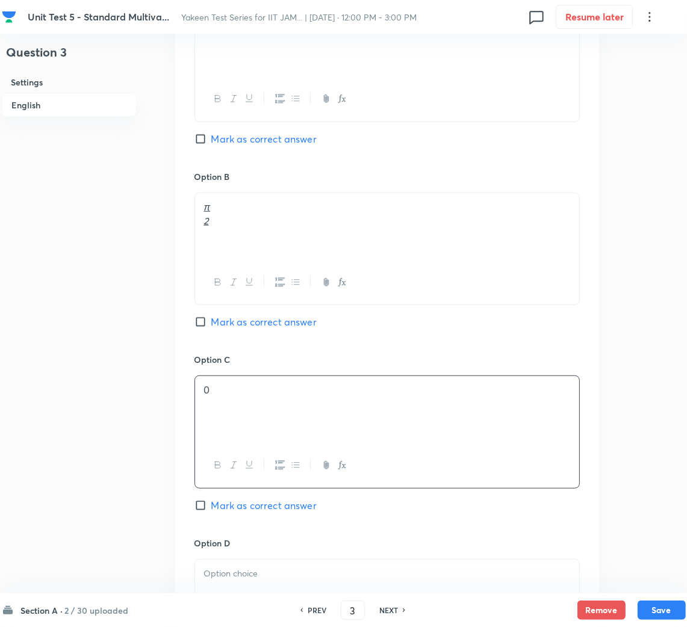
scroll to position [812, 0]
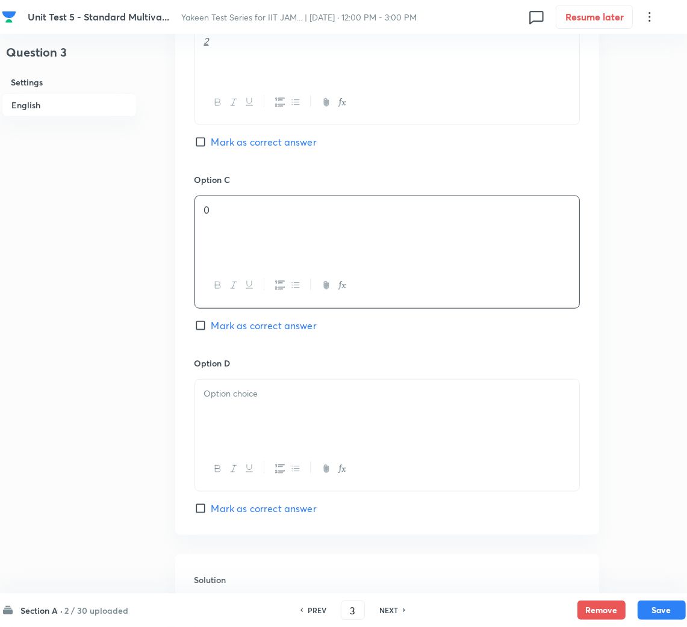
click at [229, 329] on span "Mark as correct answer" at bounding box center [263, 325] width 105 height 14
click at [211, 329] on input "Mark as correct answer" at bounding box center [202, 325] width 17 height 12
checkbox input "true"
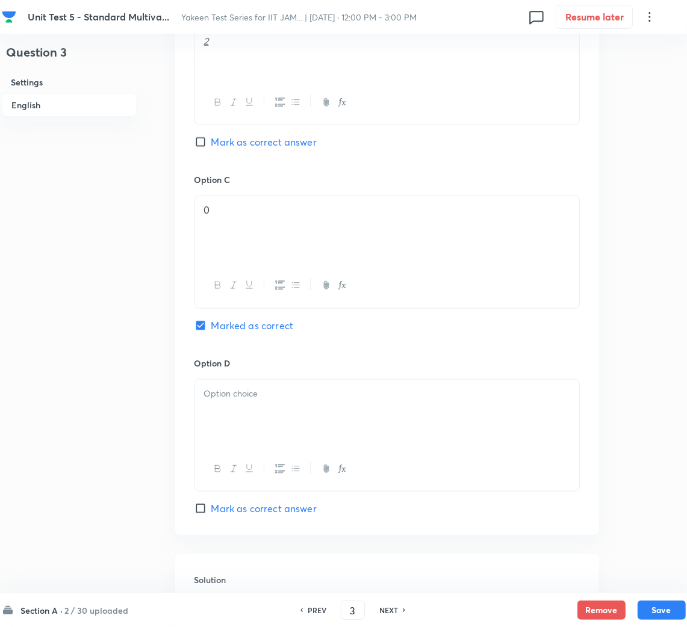
click at [230, 407] on div at bounding box center [387, 413] width 384 height 67
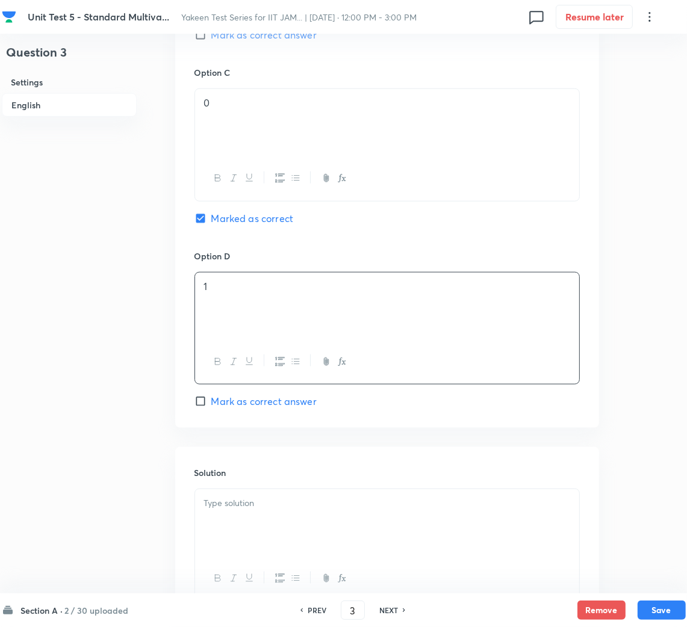
scroll to position [992, 0]
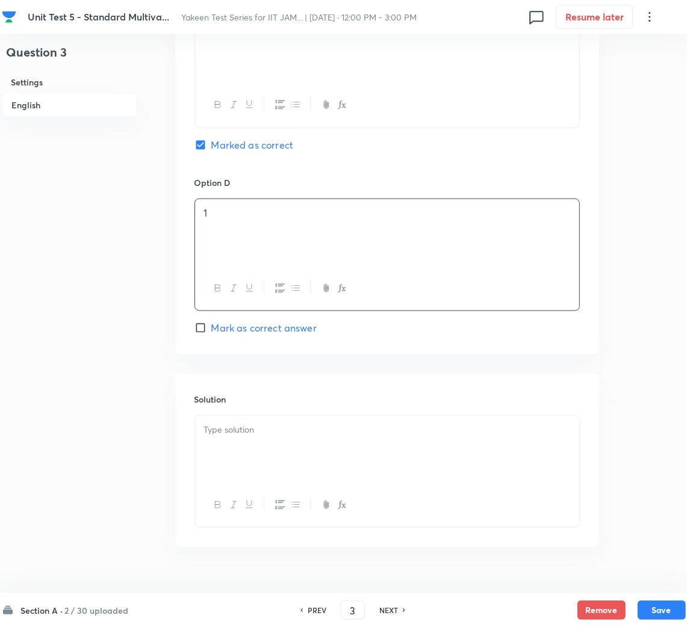
click at [233, 439] on div at bounding box center [387, 449] width 384 height 67
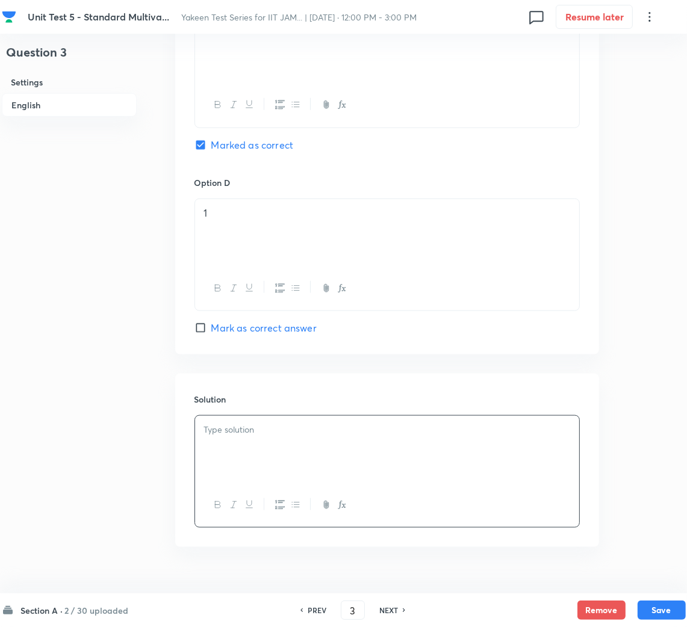
click at [237, 442] on div at bounding box center [387, 449] width 384 height 67
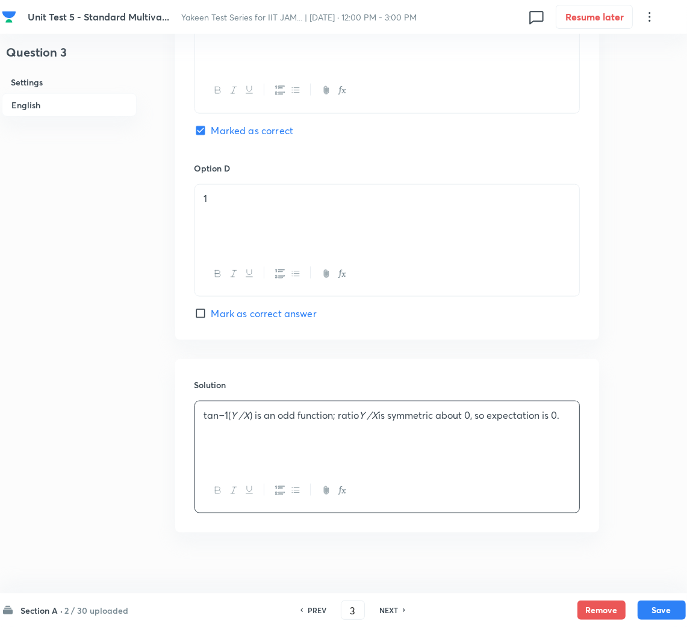
scroll to position [1020, 0]
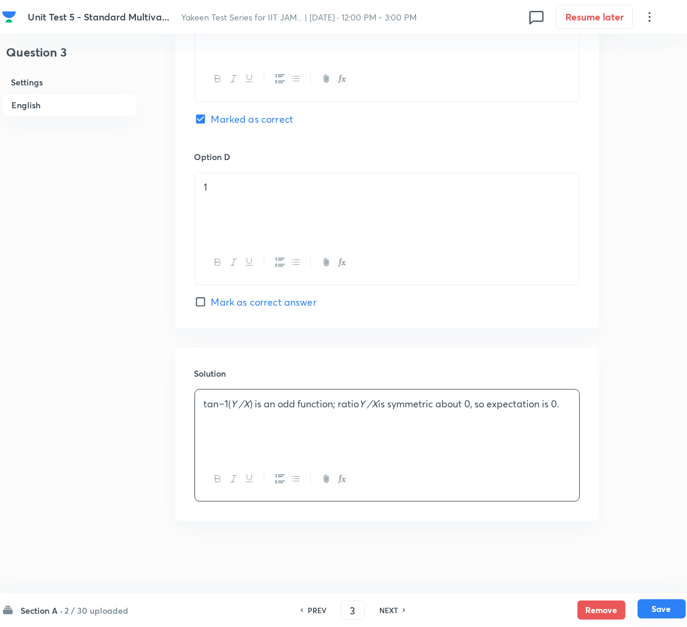
click at [647, 608] on button "Save" at bounding box center [661, 608] width 48 height 19
type input "4"
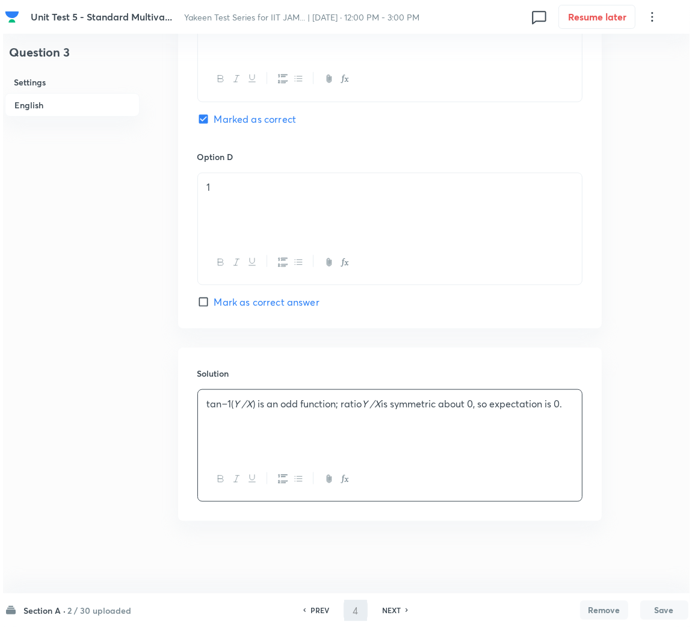
scroll to position [0, 0]
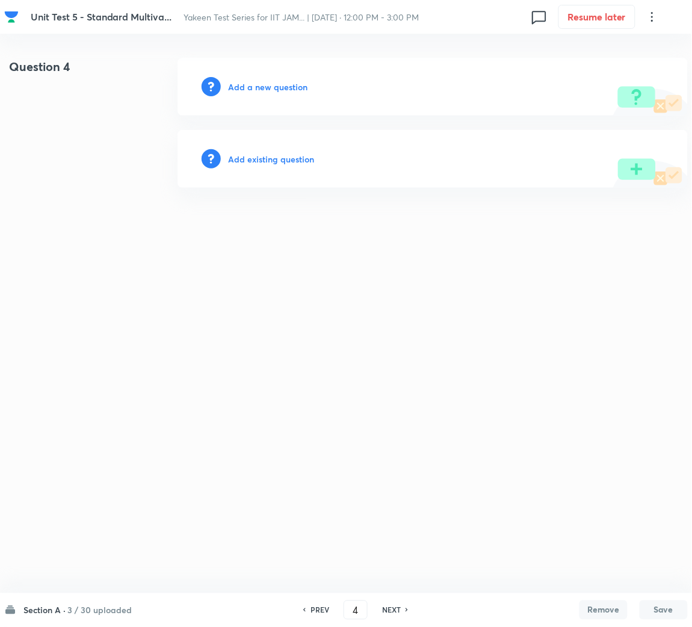
click at [234, 87] on h6 "Add a new question" at bounding box center [267, 87] width 79 height 13
click at [248, 87] on h6 "Choose a question type" at bounding box center [274, 87] width 93 height 13
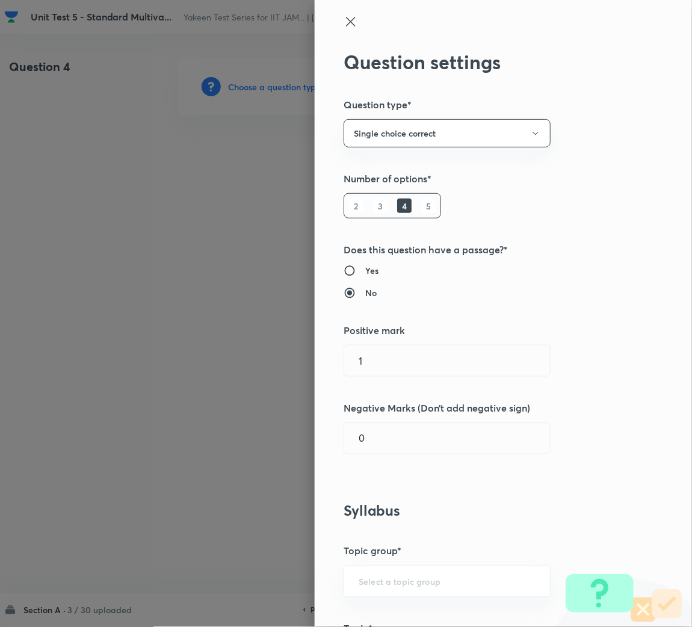
scroll to position [361, 0]
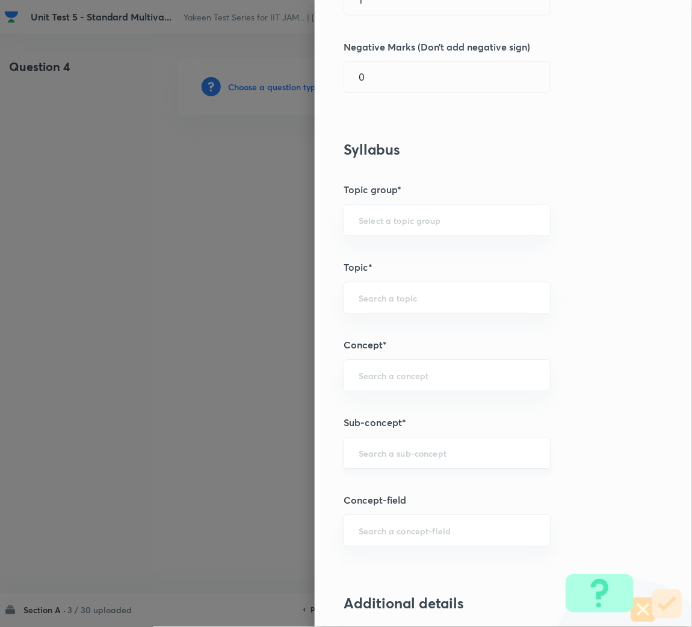
click at [382, 454] on input "text" at bounding box center [447, 453] width 177 height 11
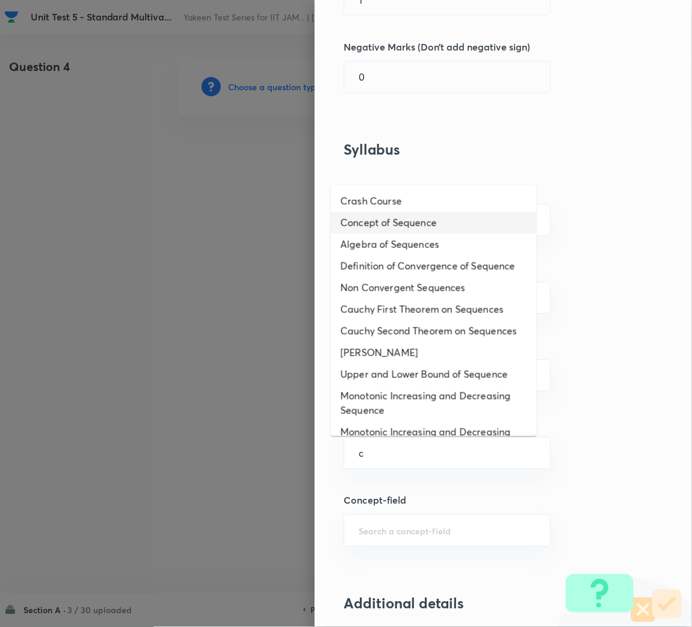
click at [398, 213] on li "Concept of Sequence" at bounding box center [434, 223] width 206 height 22
type input "Concept of Sequence"
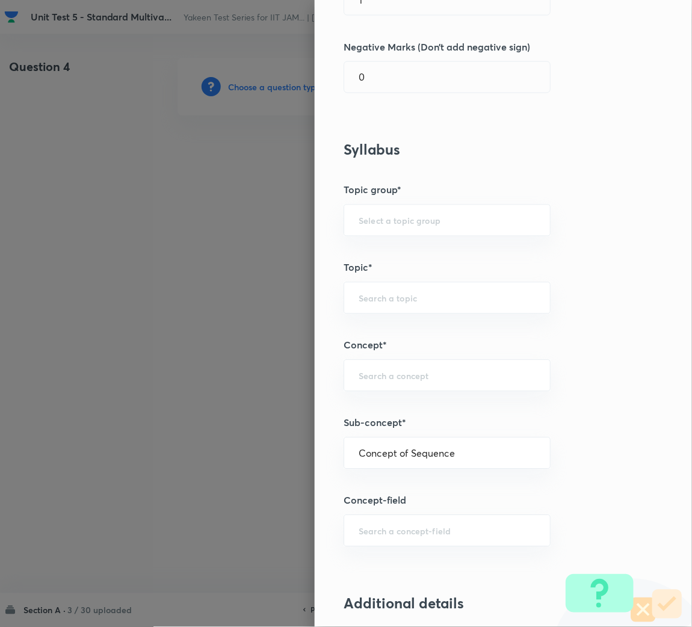
type input "Mathematics"
type input "Sequences & Series-Real Nos."
type input "Sequence of Real Numbers"
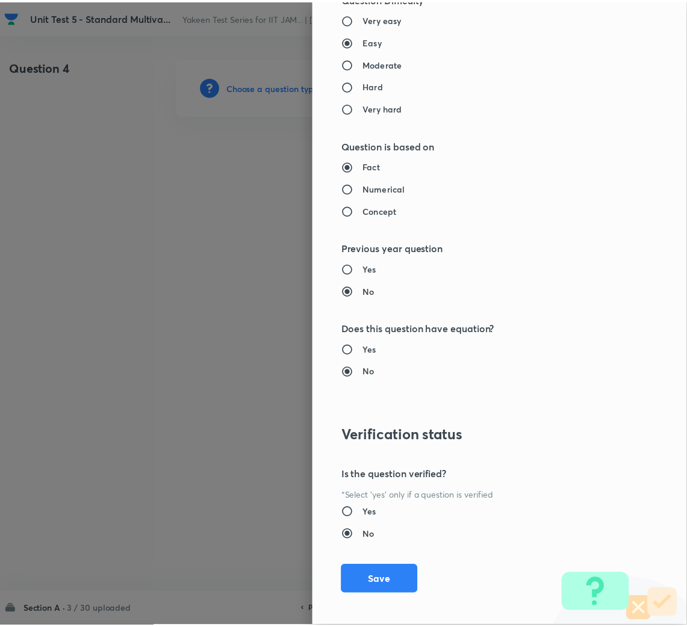
scroll to position [1014, 0]
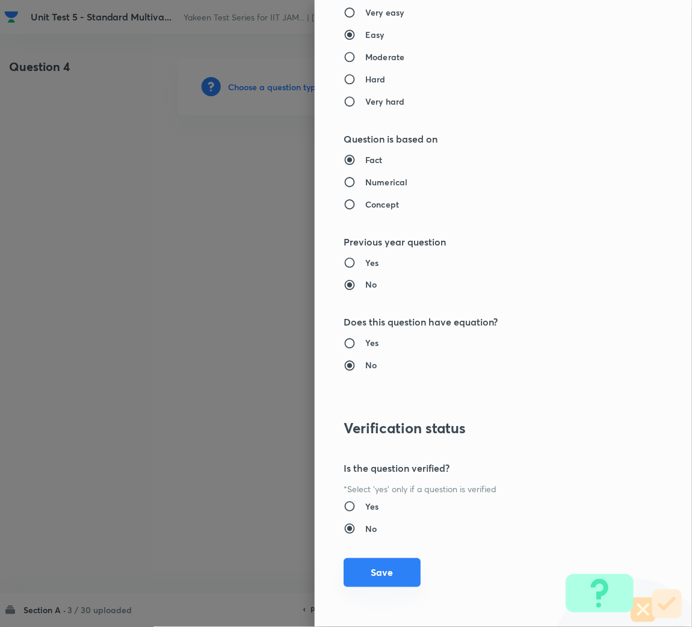
click at [367, 566] on button "Save" at bounding box center [382, 572] width 77 height 29
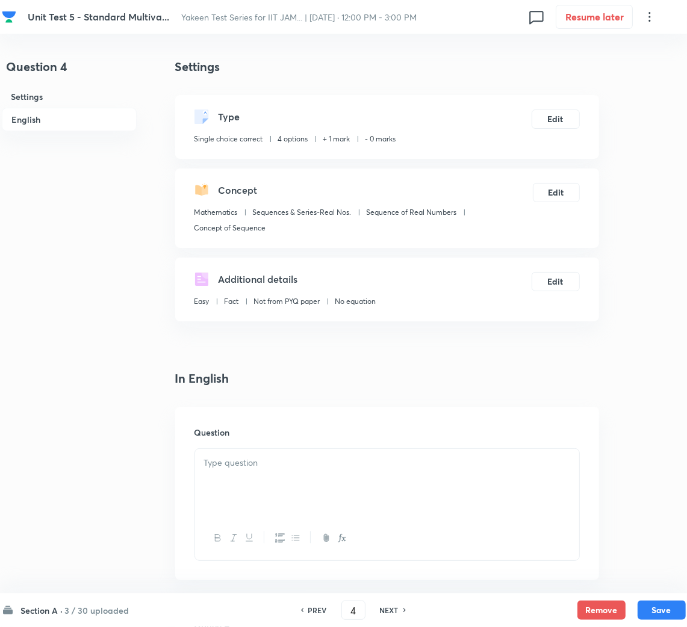
click at [297, 457] on p at bounding box center [387, 463] width 366 height 14
paste div
click at [317, 469] on p "If X i ∼ N ( µ, σ 2 ), define" at bounding box center [387, 463] width 366 height 14
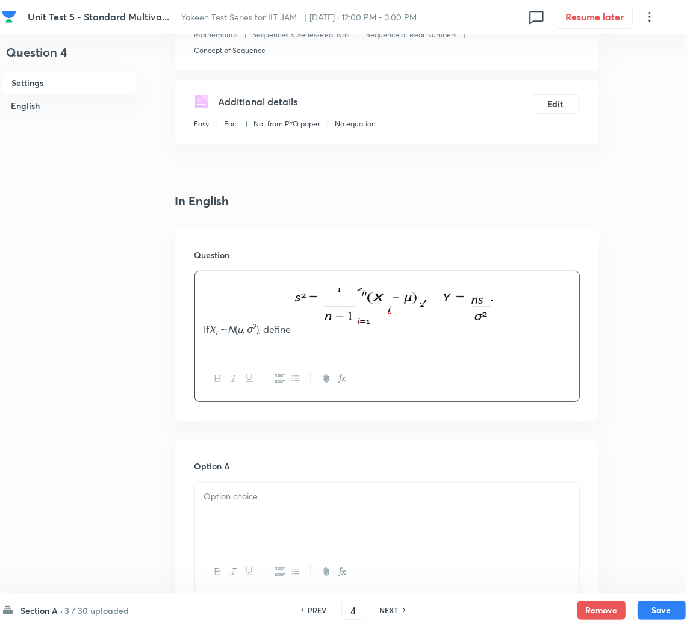
scroll to position [181, 0]
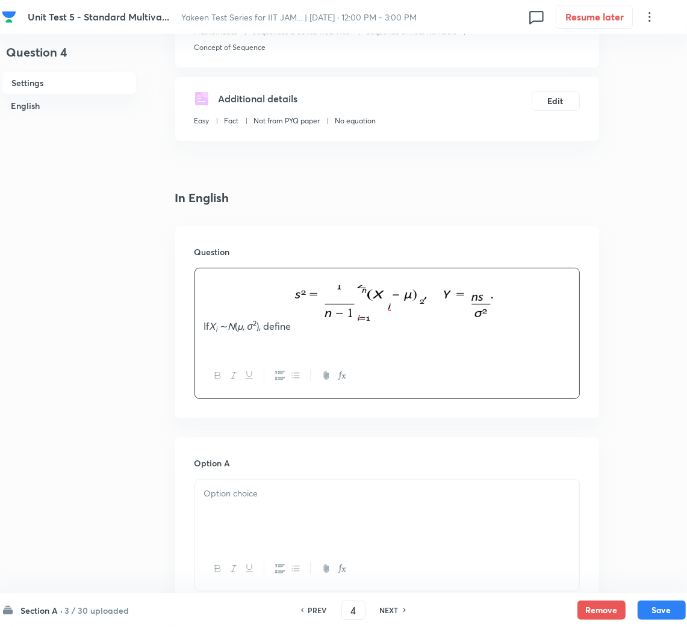
click at [241, 351] on div "If X i ∼ N ( µ, σ 2 ), define" at bounding box center [387, 310] width 384 height 85
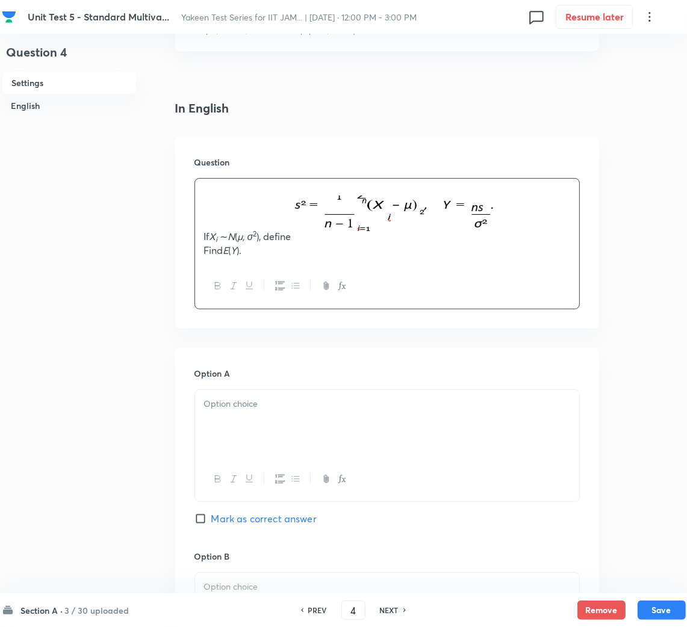
click at [222, 407] on p at bounding box center [387, 404] width 366 height 14
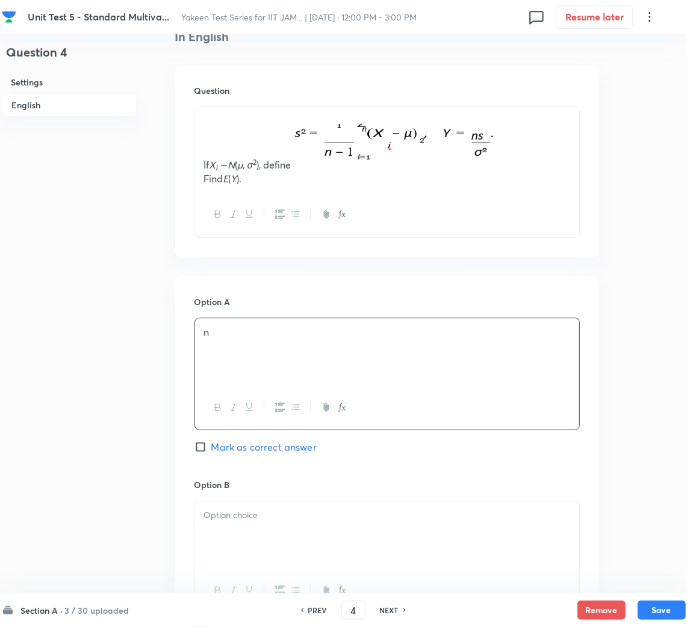
scroll to position [451, 0]
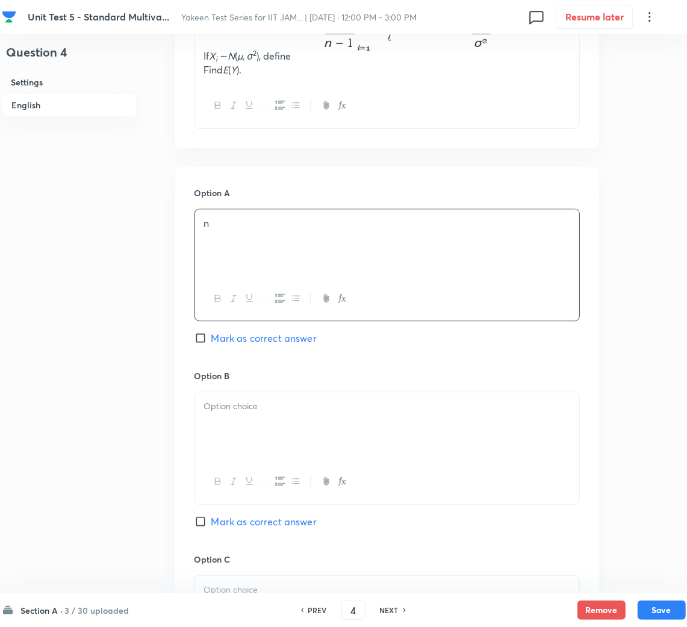
click at [234, 425] on div at bounding box center [387, 425] width 384 height 67
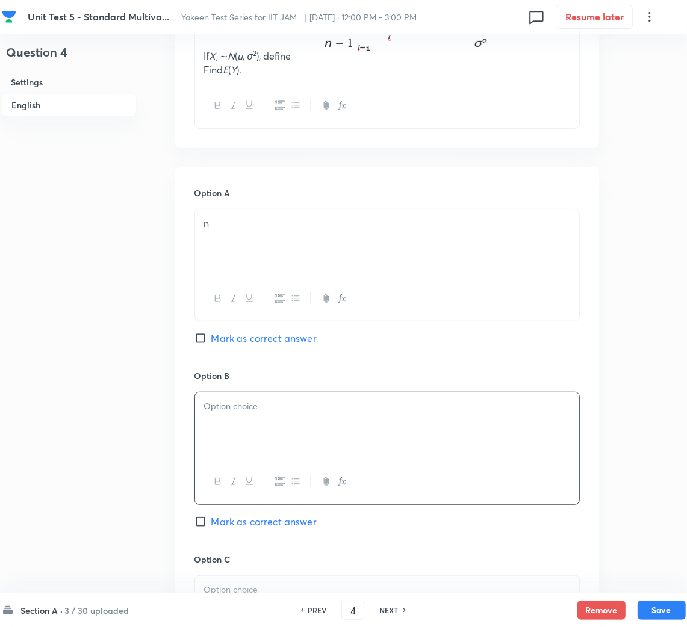
click at [253, 421] on div at bounding box center [387, 425] width 384 height 67
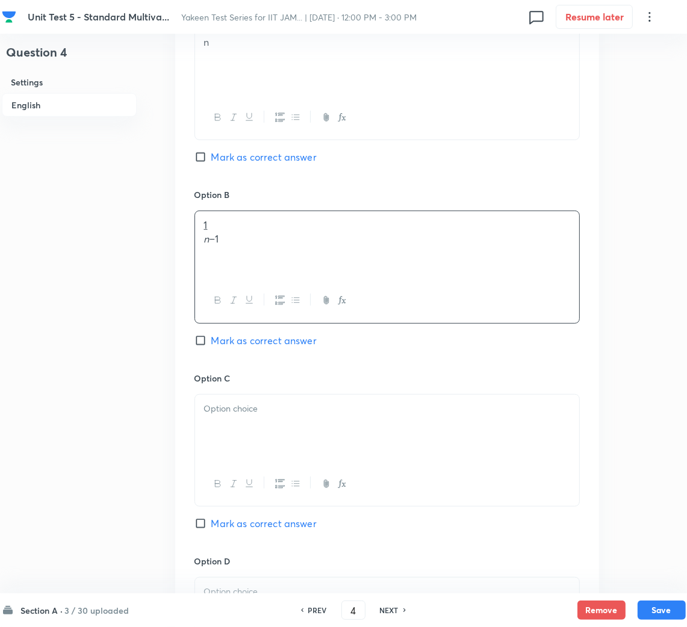
click at [236, 433] on div at bounding box center [387, 428] width 384 height 67
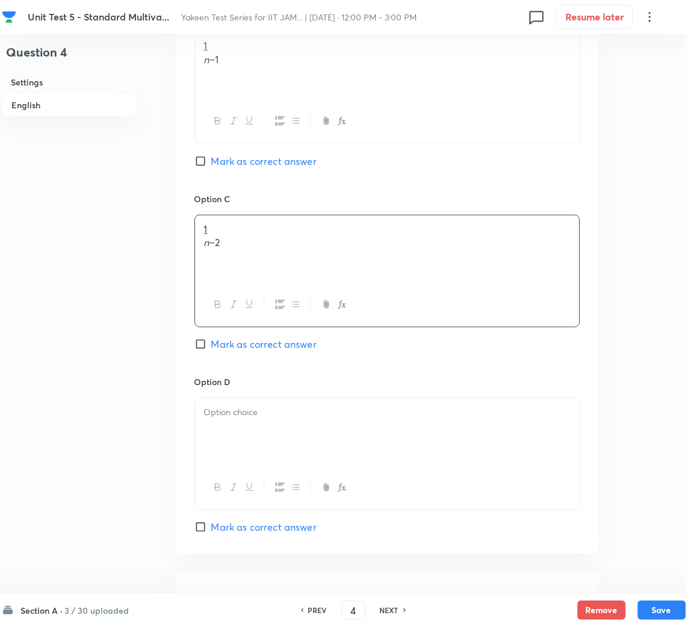
scroll to position [812, 0]
drag, startPoint x: 247, startPoint y: 445, endPoint x: 177, endPoint y: 445, distance: 69.2
click at [244, 445] on div at bounding box center [387, 431] width 384 height 67
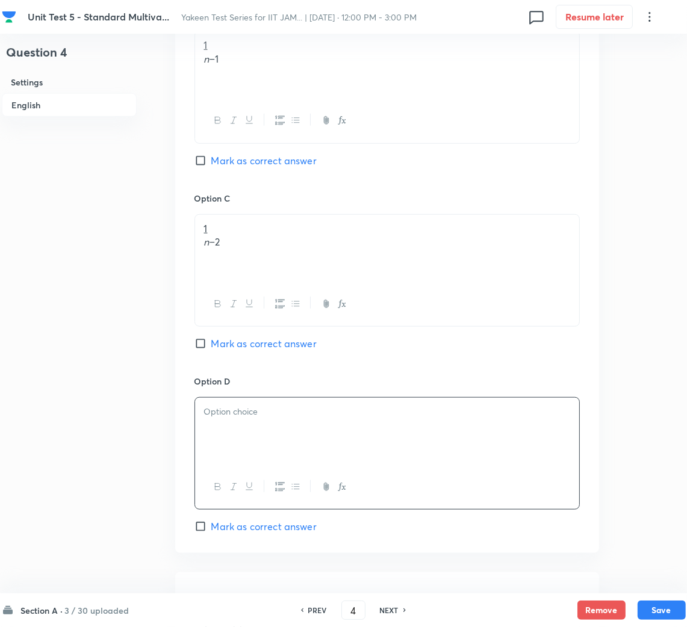
paste div
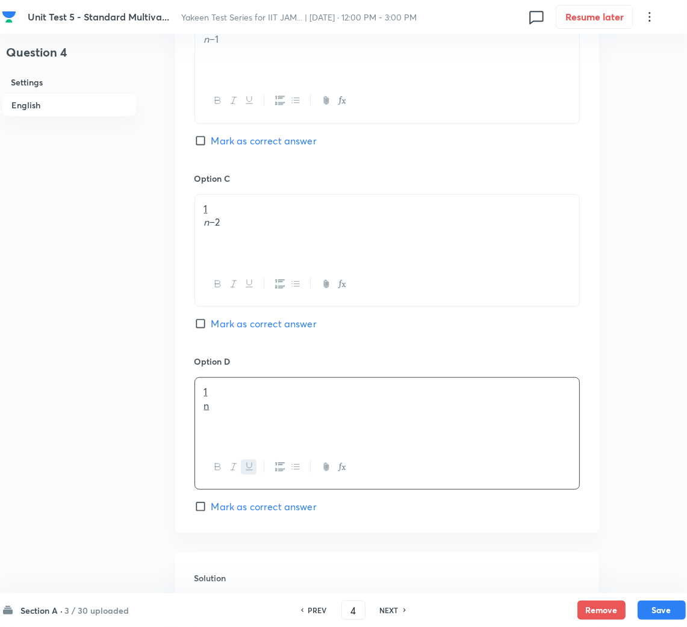
scroll to position [632, 0]
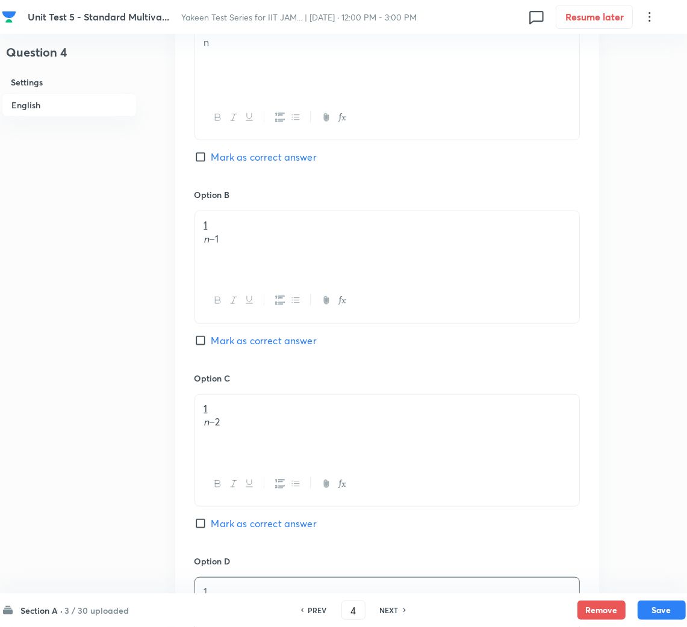
click at [217, 157] on span "Mark as correct answer" at bounding box center [263, 157] width 105 height 14
click at [211, 157] on input "Mark as correct answer" at bounding box center [202, 157] width 17 height 12
checkbox input "true"
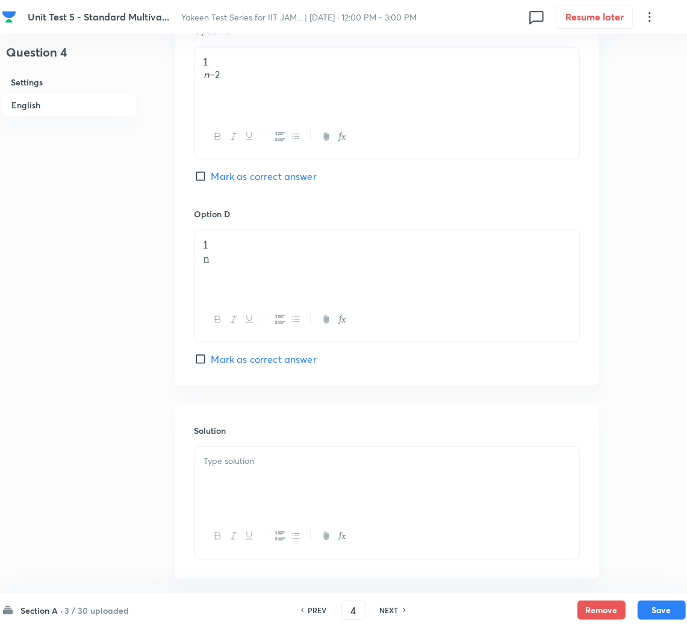
scroll to position [1039, 0]
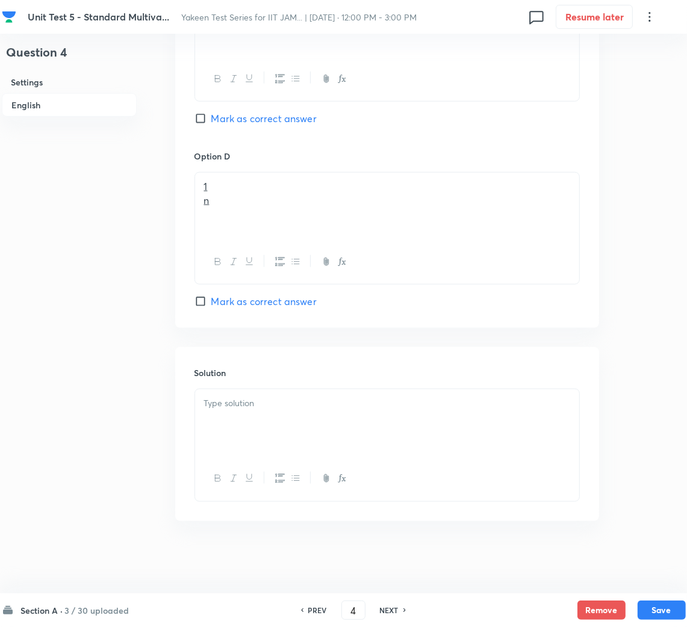
click at [262, 436] on div at bounding box center [387, 422] width 384 height 67
click at [255, 413] on div at bounding box center [387, 422] width 384 height 67
paste div
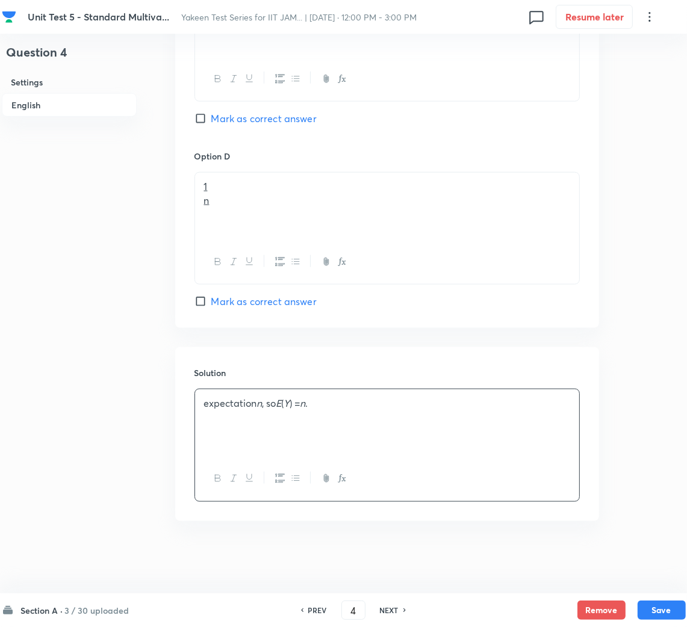
click at [200, 403] on div "expectation n , so E ( Y ) = n ." at bounding box center [387, 422] width 384 height 67
click at [255, 422] on div "expectation n , so E ( Y ) = n ." at bounding box center [387, 422] width 384 height 67
click at [197, 403] on div "expectation n , so E ( Y ) = n ." at bounding box center [387, 422] width 384 height 67
click at [658, 602] on button "Save" at bounding box center [661, 608] width 48 height 19
type input "5"
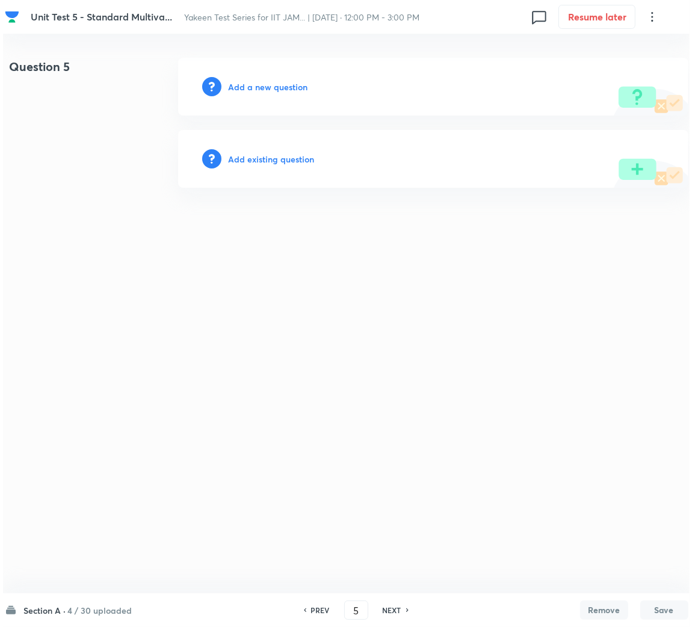
scroll to position [0, 0]
click at [265, 78] on div "Add a new question" at bounding box center [432, 87] width 510 height 58
click at [259, 86] on h6 "Add a new question" at bounding box center [267, 87] width 79 height 13
drag, startPoint x: 280, startPoint y: 90, endPoint x: 369, endPoint y: 290, distance: 219.0
click at [281, 93] on div "Choose a question type" at bounding box center [432, 87] width 510 height 58
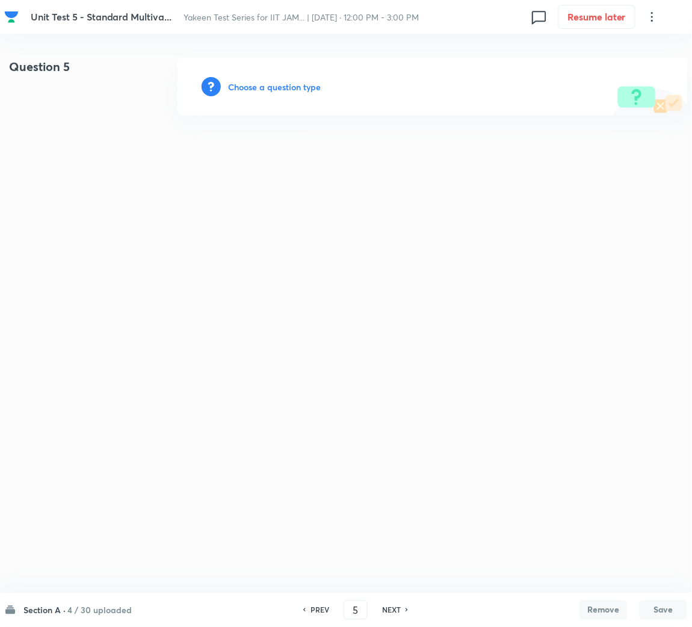
click at [268, 82] on h6 "Choose a question type" at bounding box center [274, 87] width 93 height 13
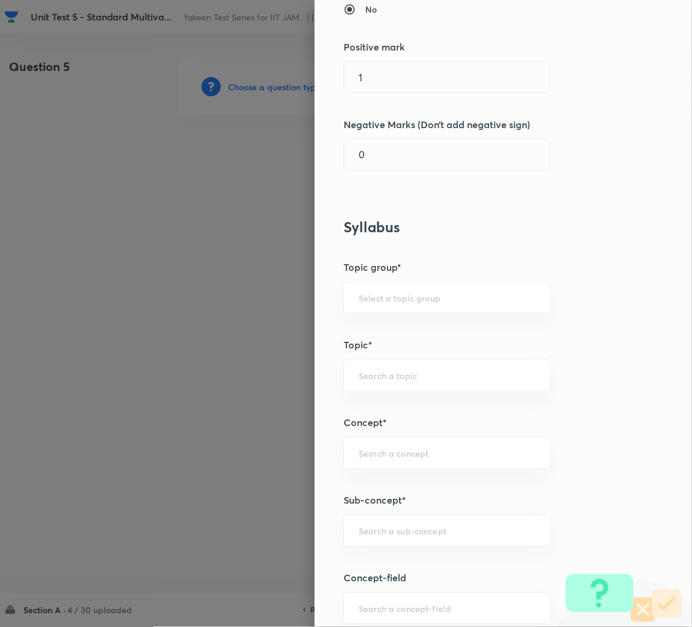
scroll to position [361, 0]
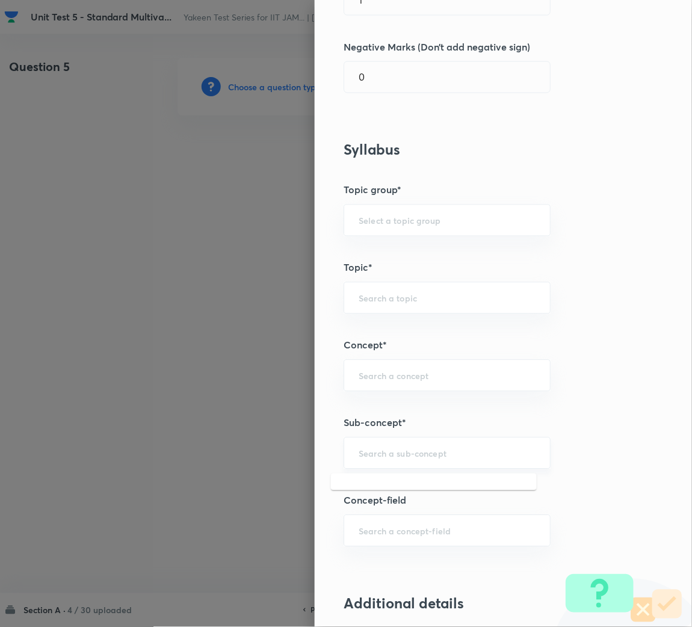
click at [378, 450] on input "text" at bounding box center [447, 453] width 177 height 11
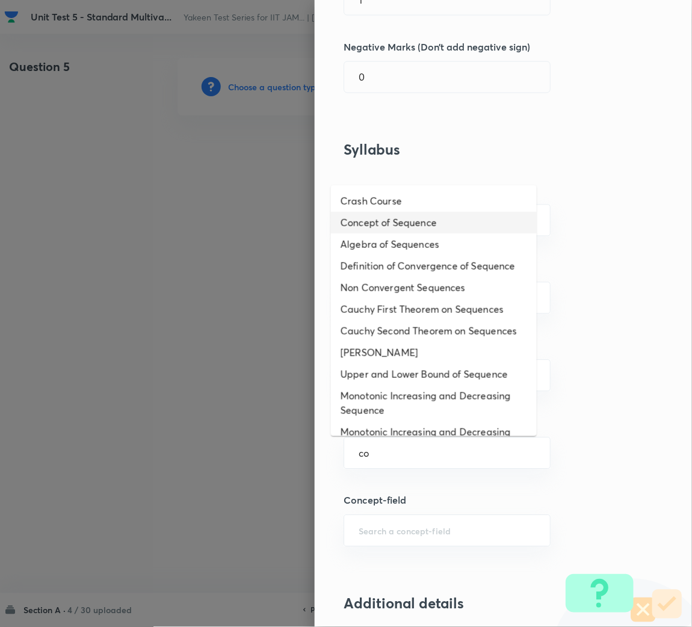
click at [406, 223] on li "Concept of Sequence" at bounding box center [434, 223] width 206 height 22
type input "Concept of Sequence"
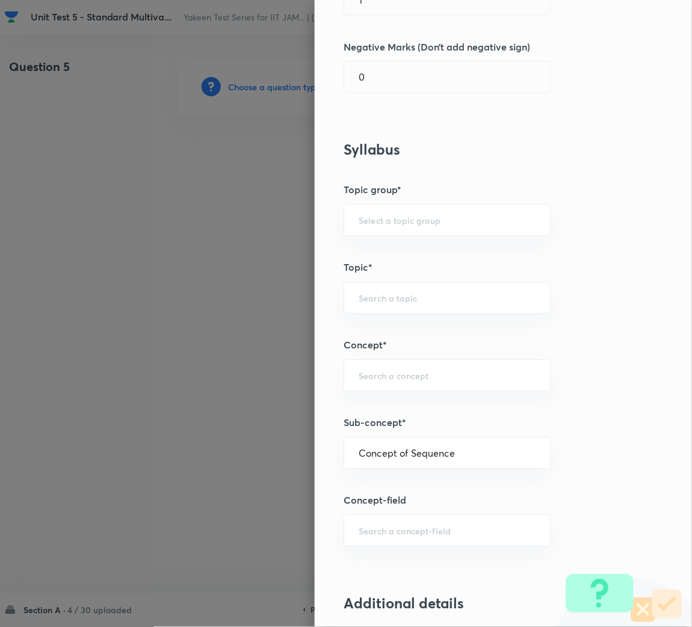
type input "Mathematics"
type input "Sequences & Series-Real Nos."
type input "Sequence of Real Numbers"
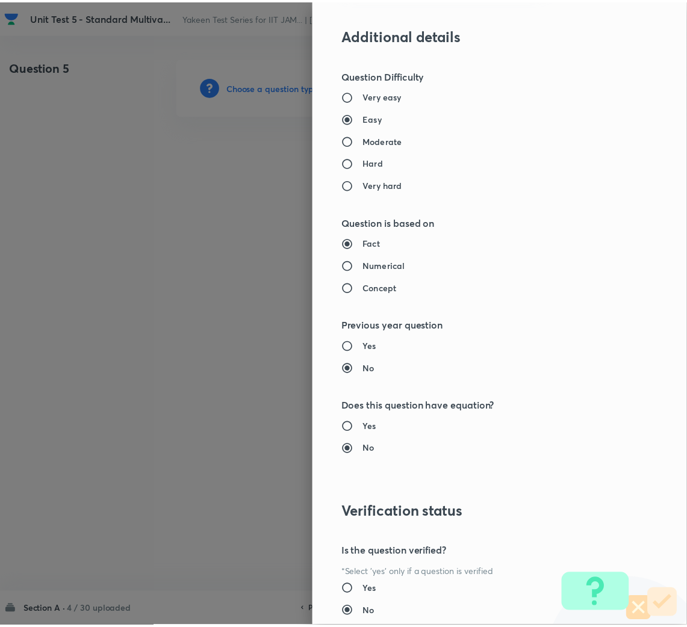
scroll to position [1014, 0]
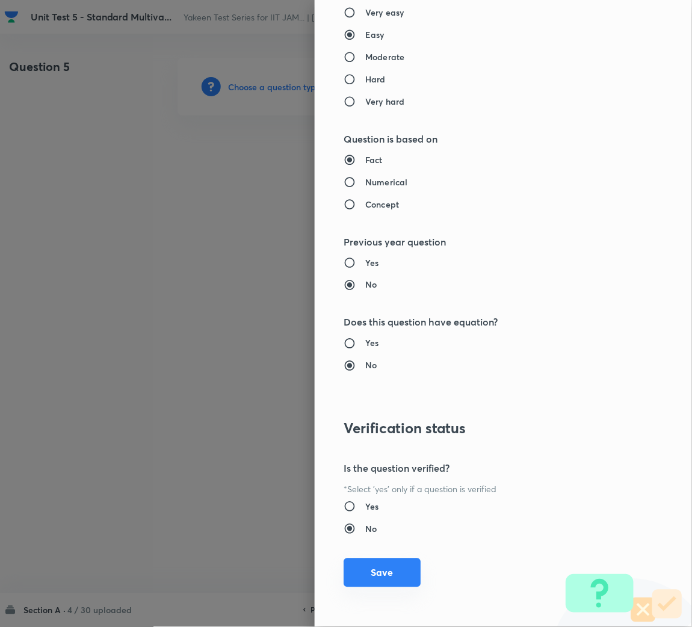
click at [386, 584] on button "Save" at bounding box center [382, 572] width 77 height 29
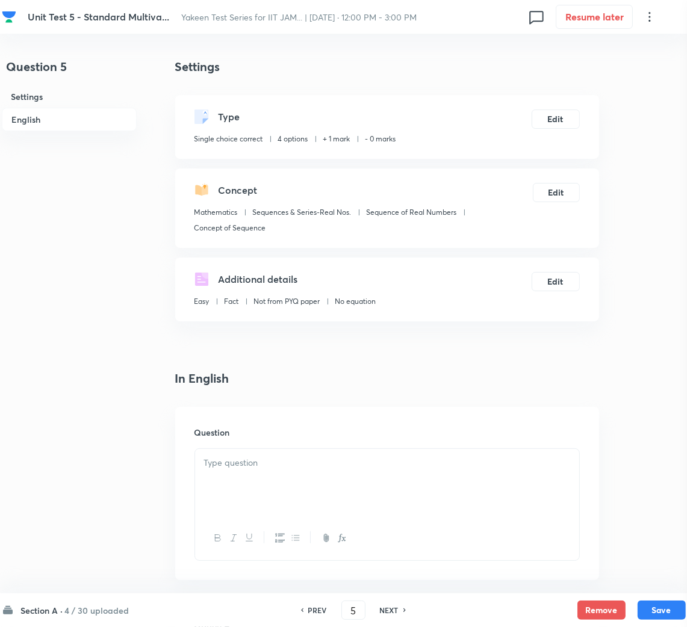
click at [279, 490] on div at bounding box center [387, 482] width 384 height 67
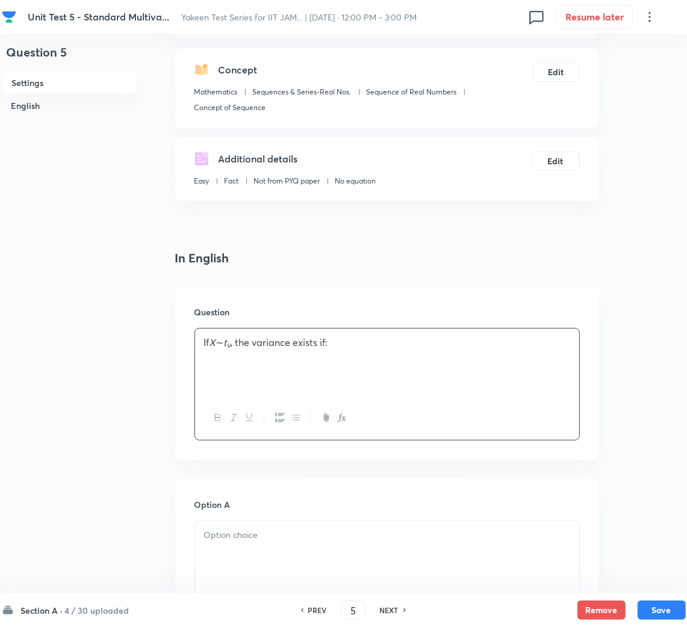
scroll to position [181, 0]
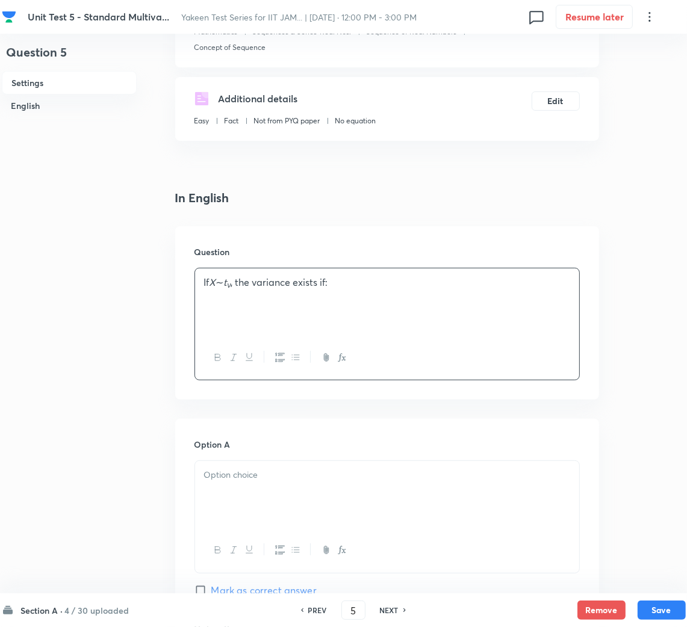
click at [243, 493] on div at bounding box center [387, 494] width 384 height 67
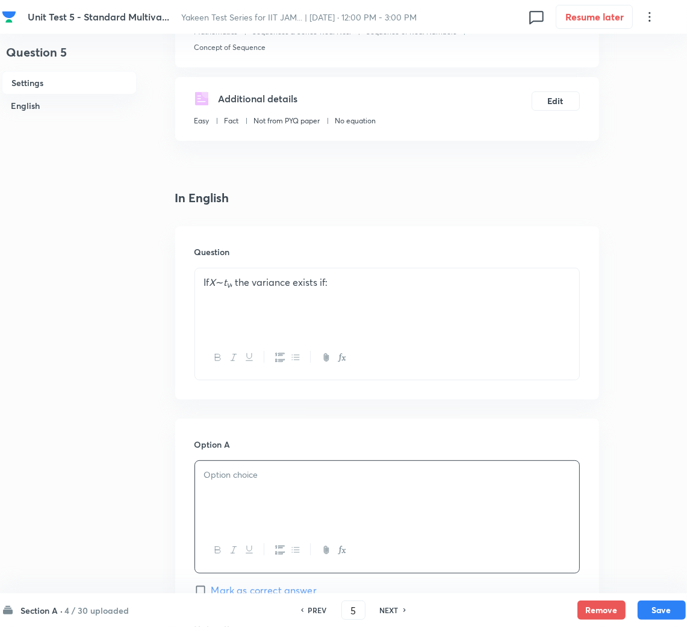
click at [243, 474] on p at bounding box center [387, 475] width 366 height 14
click at [209, 474] on p at bounding box center [387, 475] width 366 height 14
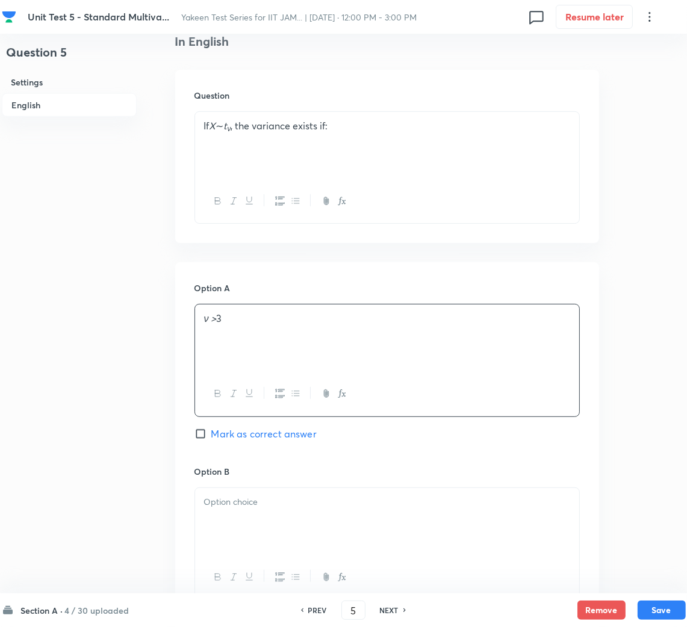
scroll to position [451, 0]
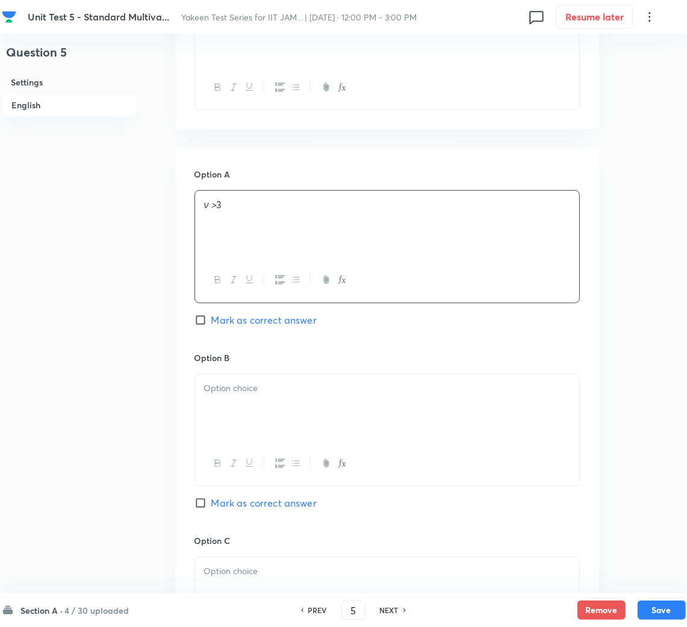
click at [239, 410] on div at bounding box center [387, 407] width 384 height 67
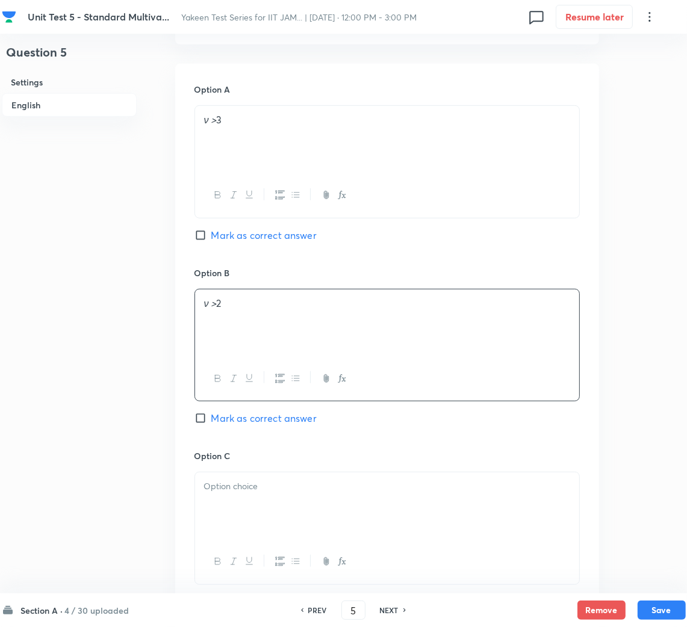
scroll to position [632, 0]
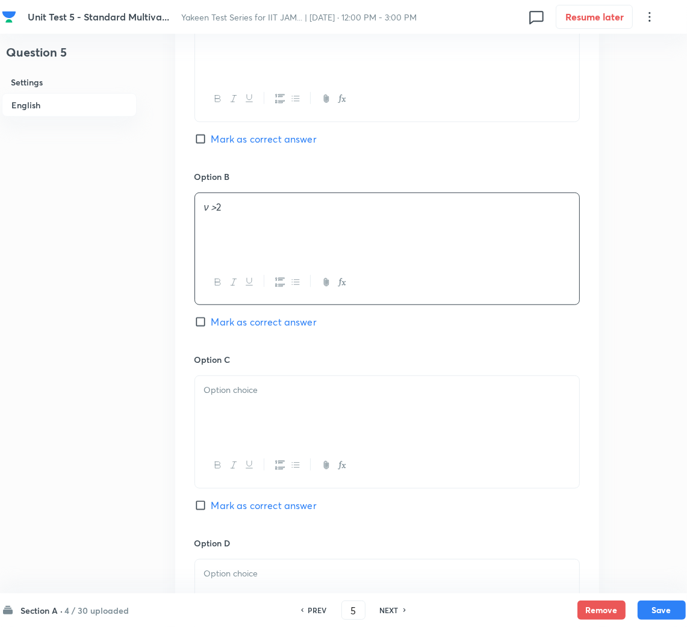
click at [207, 397] on p at bounding box center [387, 390] width 366 height 14
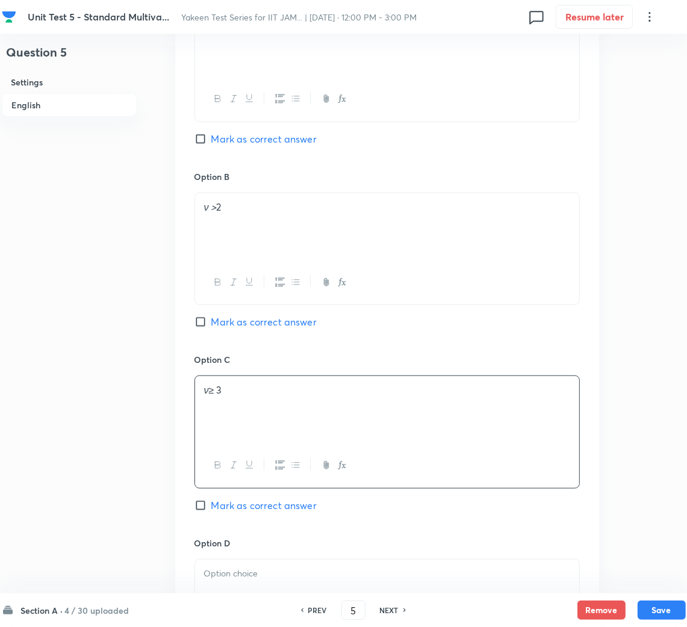
scroll to position [812, 0]
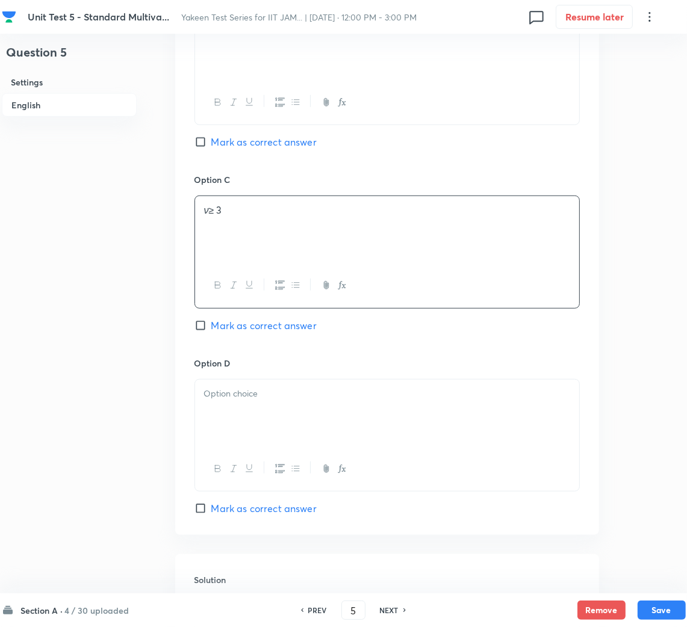
click at [283, 436] on div at bounding box center [387, 413] width 384 height 67
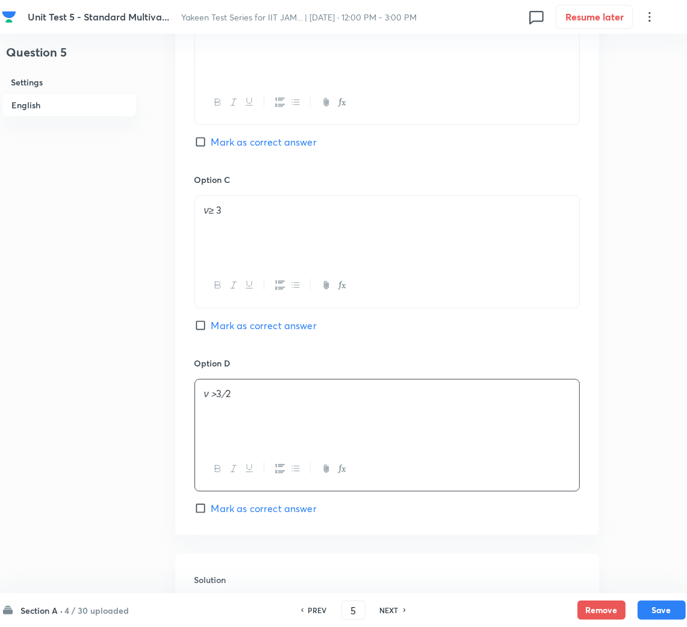
click at [212, 146] on span "Mark as correct answer" at bounding box center [263, 142] width 105 height 14
click at [211, 146] on input "Mark as correct answer" at bounding box center [202, 142] width 17 height 12
checkbox input "true"
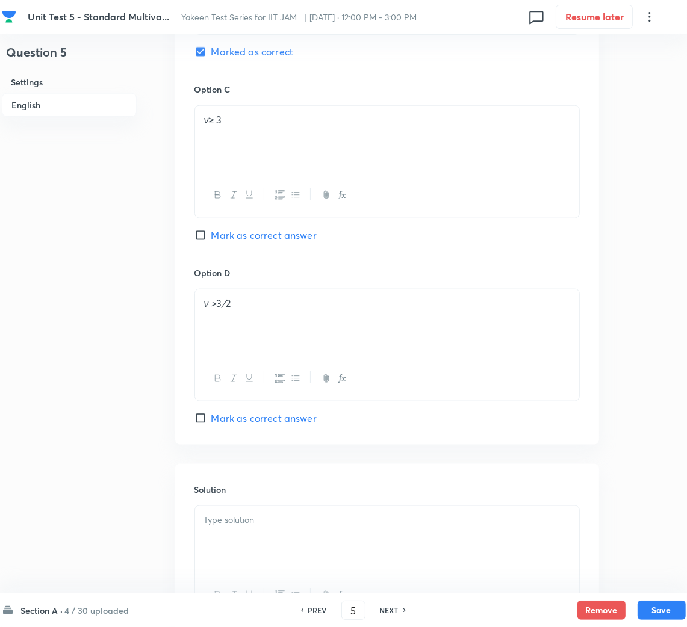
scroll to position [1020, 0]
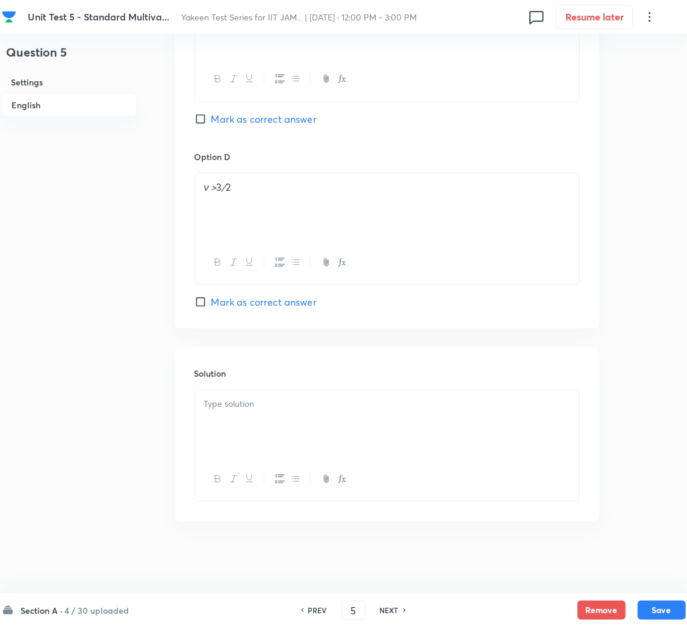
click at [216, 416] on div at bounding box center [387, 423] width 384 height 67
click at [235, 439] on div at bounding box center [387, 423] width 384 height 67
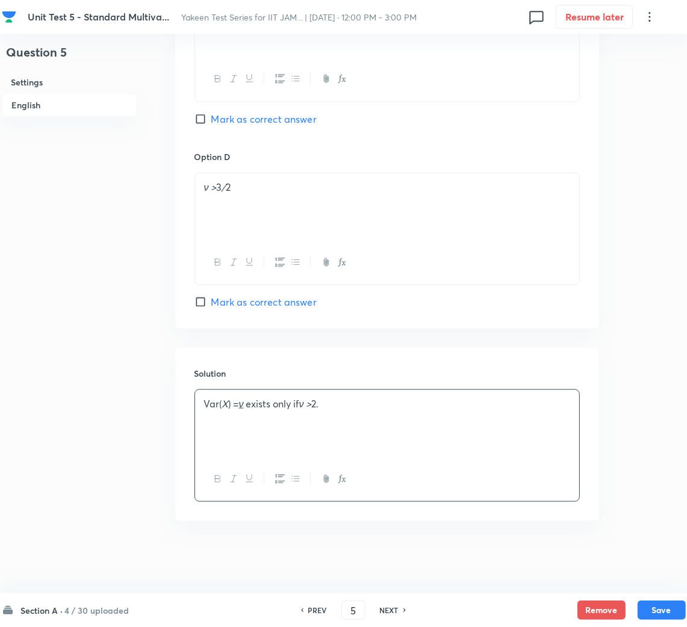
click at [268, 402] on p "Var( X ) = ν exists only if ν > 2." at bounding box center [387, 404] width 366 height 14
click at [205, 418] on p "−" at bounding box center [387, 418] width 366 height 14
click at [241, 406] on u "ν" at bounding box center [241, 403] width 5 height 13
click at [659, 609] on button "Save" at bounding box center [661, 608] width 48 height 19
type input "6"
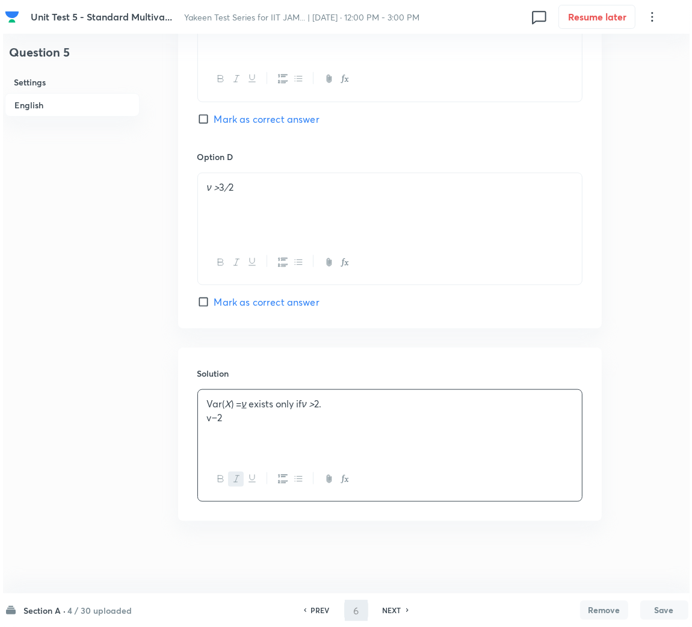
scroll to position [0, 0]
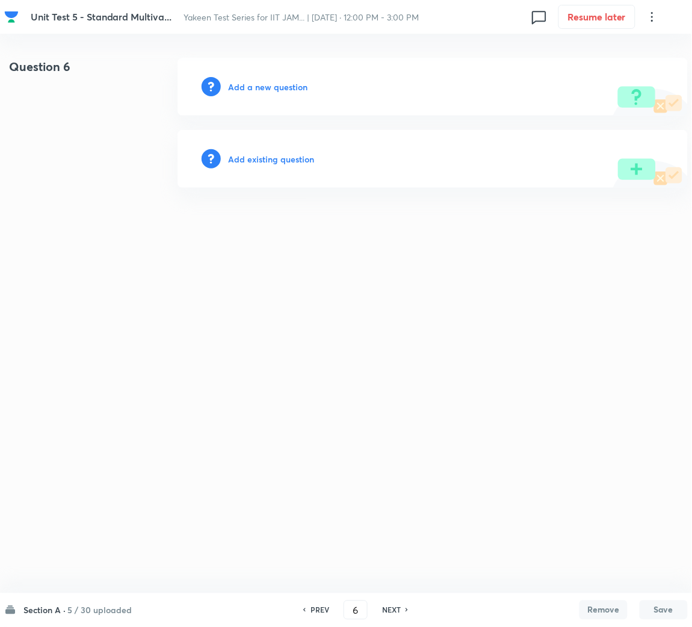
drag, startPoint x: 193, startPoint y: 61, endPoint x: 286, endPoint y: 86, distance: 96.5
click at [212, 69] on div "Add a new question" at bounding box center [432, 87] width 510 height 58
click at [279, 88] on h6 "Add a new question" at bounding box center [267, 87] width 79 height 13
click at [261, 83] on h6 "Choose a question type" at bounding box center [274, 87] width 93 height 13
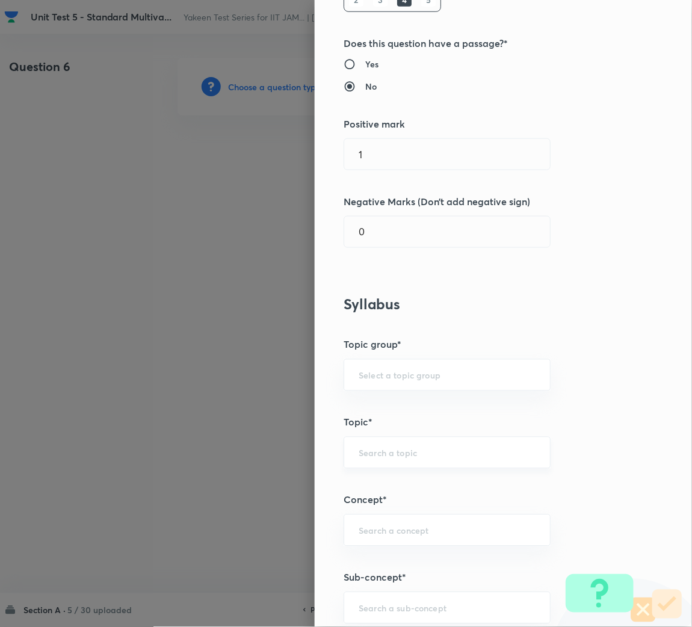
scroll to position [270, 0]
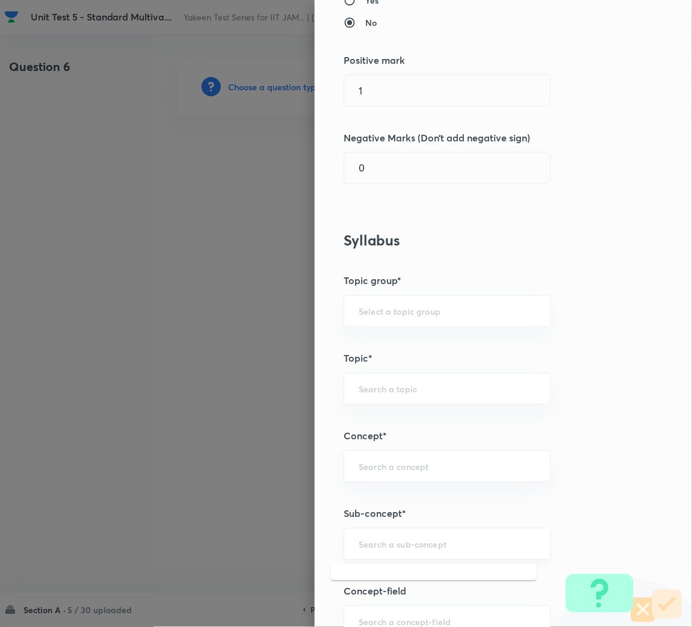
click at [370, 543] on input "text" at bounding box center [447, 544] width 177 height 11
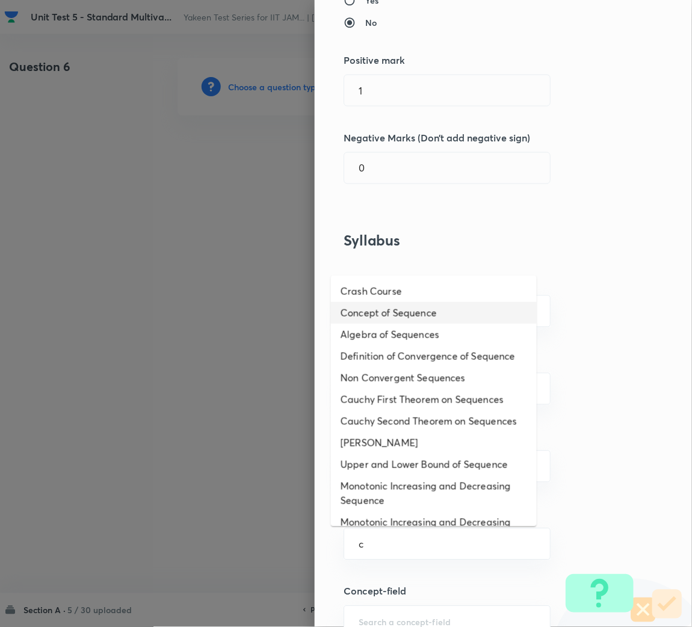
click at [395, 305] on li "Concept of Sequence" at bounding box center [434, 313] width 206 height 22
type input "Concept of Sequence"
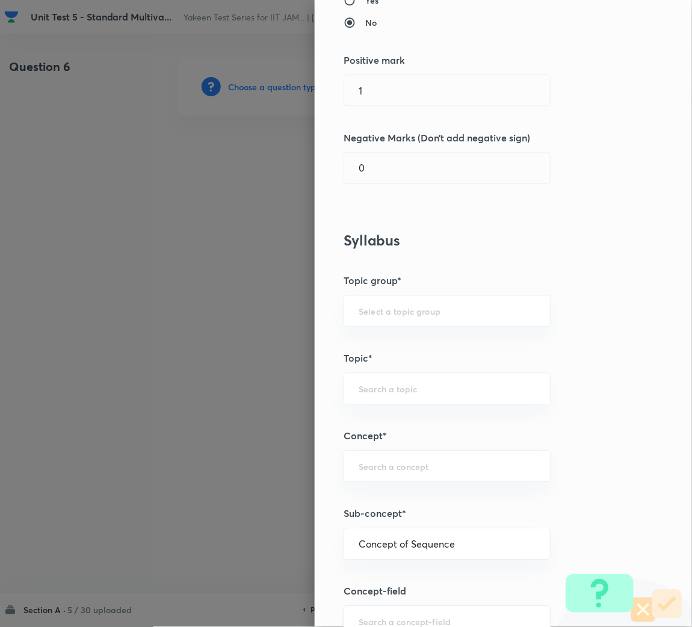
type input "Mathematics"
type input "Sequences & Series-Real Nos."
type input "Sequence of Real Numbers"
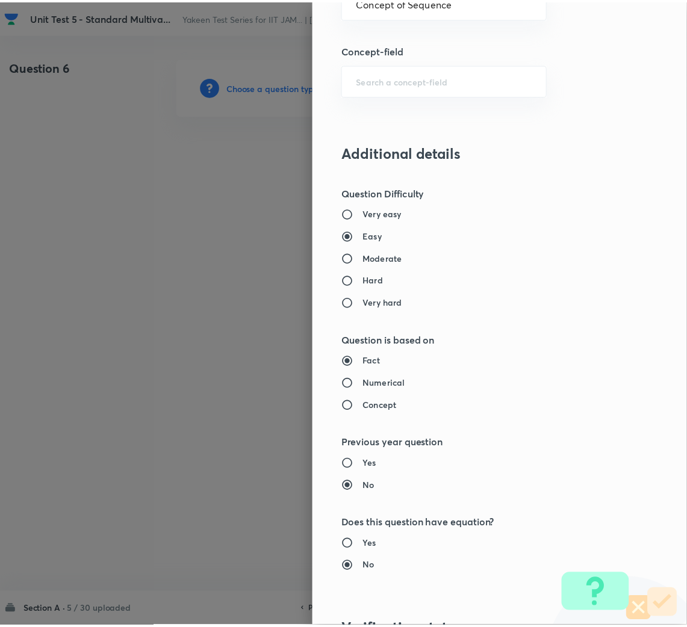
scroll to position [1014, 0]
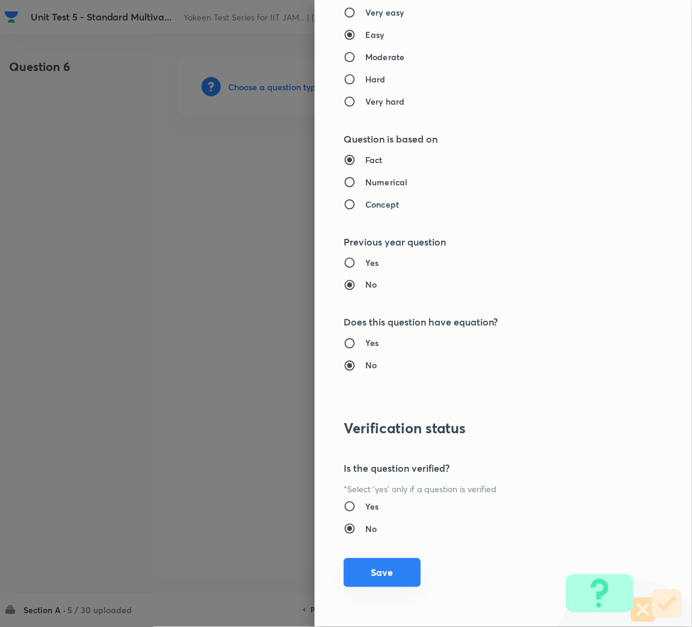
click at [377, 566] on button "Save" at bounding box center [382, 572] width 77 height 29
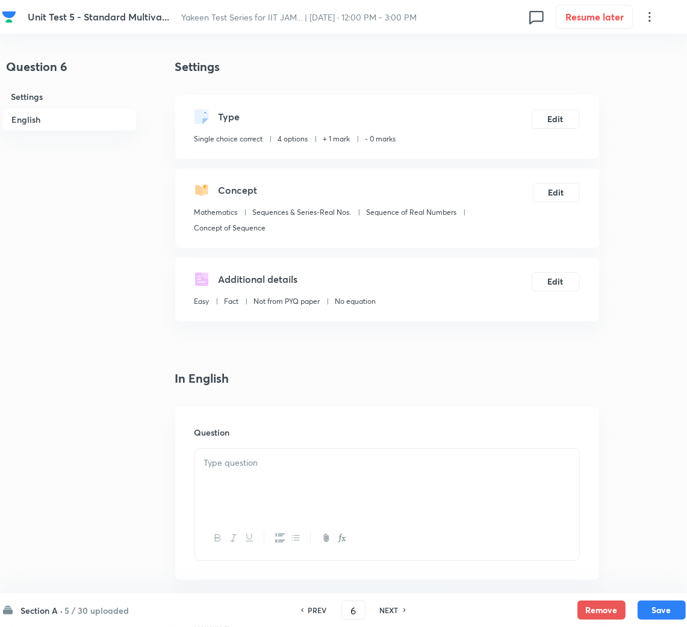
click at [289, 501] on div at bounding box center [387, 482] width 384 height 67
paste div
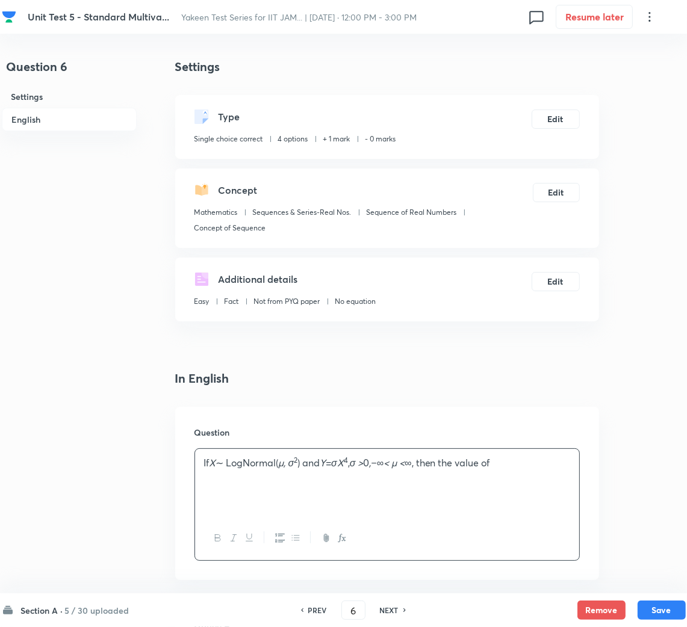
click at [542, 460] on p "If X ∼ LogNormal( µ, σ 2 ) and Y = σX 4 , σ > 0 , −∞ < µ < ∞, then the value of" at bounding box center [387, 463] width 366 height 14
